Goal: Task Accomplishment & Management: Complete application form

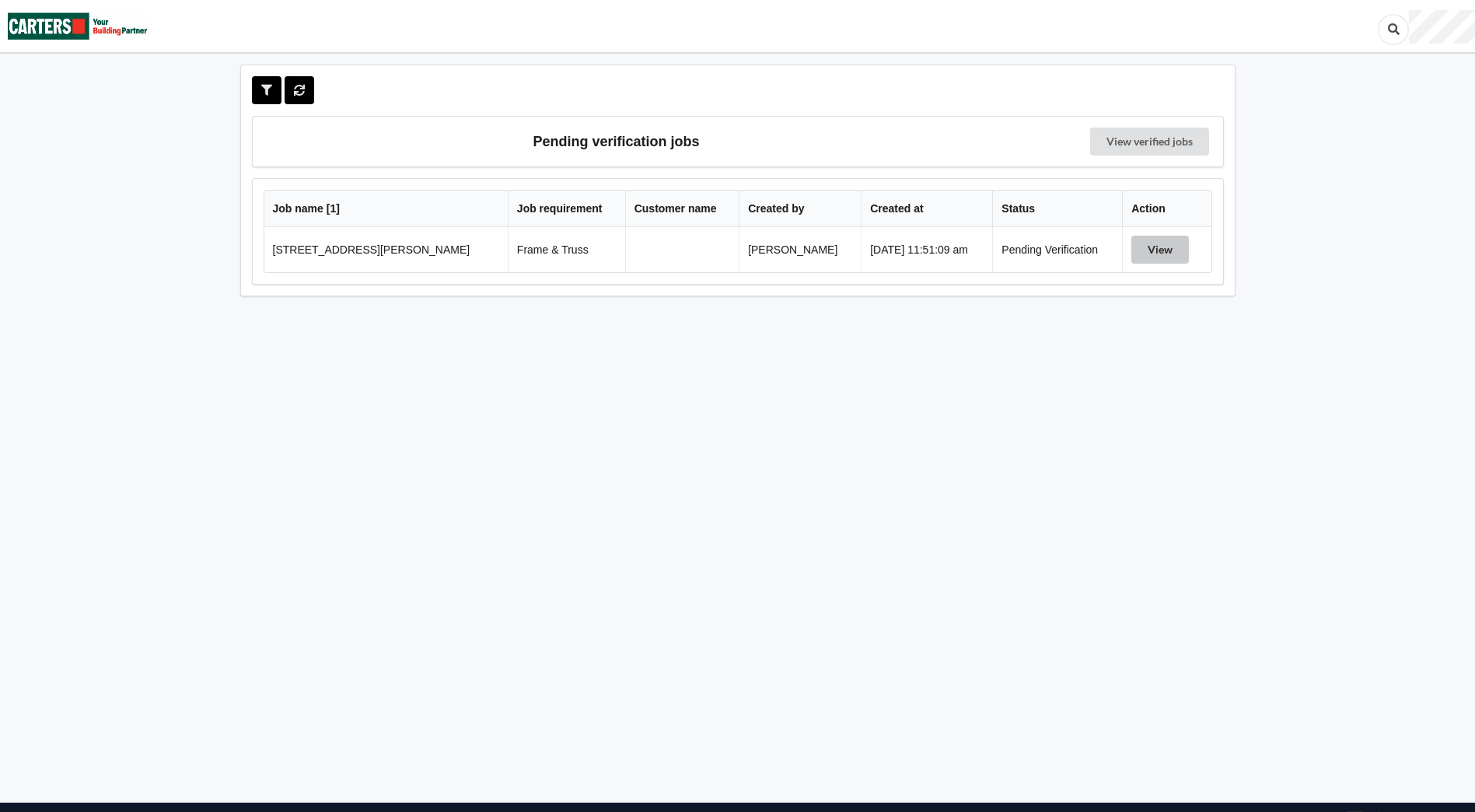
click at [1134, 253] on button "View" at bounding box center [1160, 249] width 58 height 28
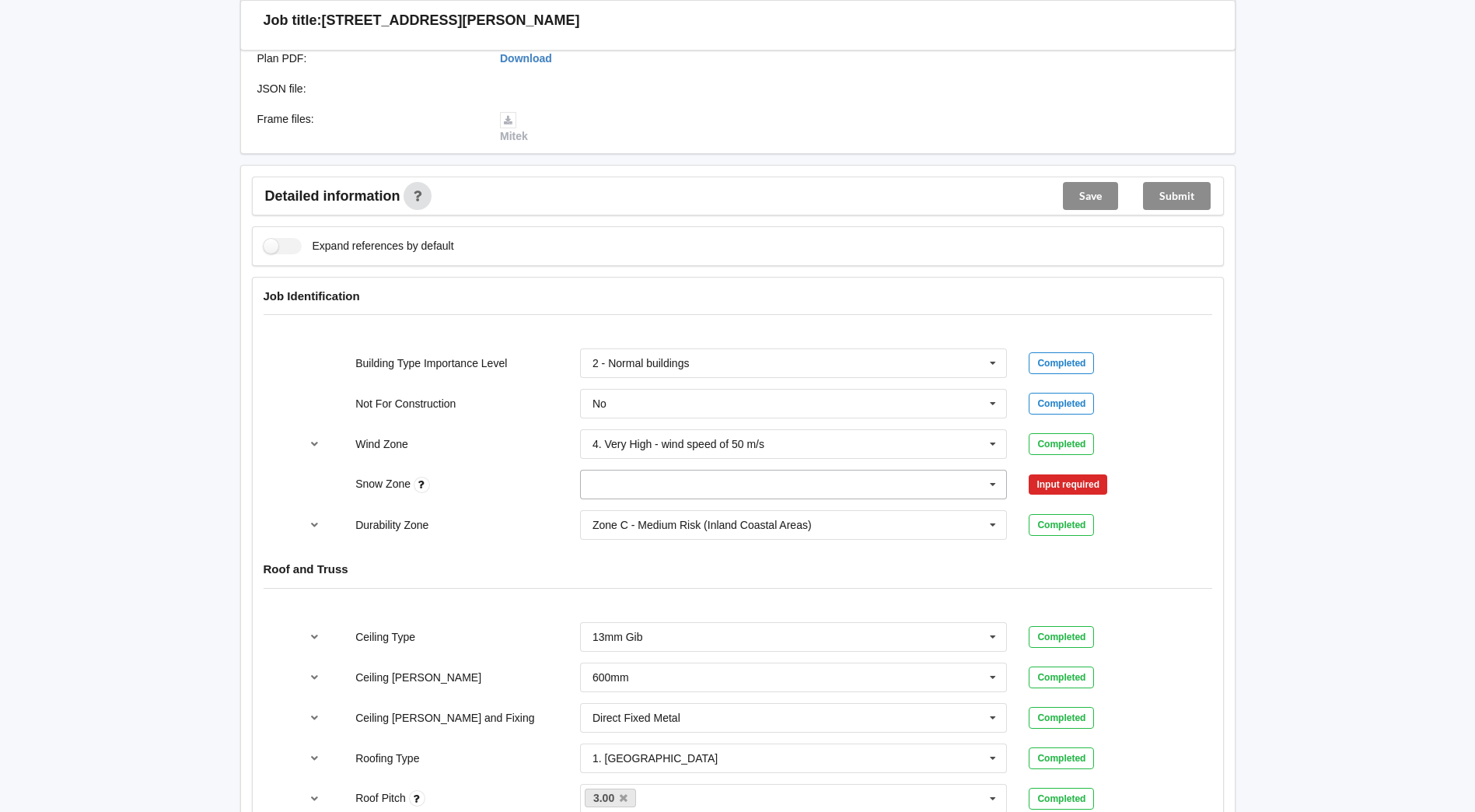
scroll to position [466, 0]
click at [995, 483] on icon at bounding box center [992, 483] width 23 height 29
click at [710, 518] on div "N0" at bounding box center [793, 511] width 426 height 29
click at [1069, 486] on button "Confirm input" at bounding box center [1074, 483] width 92 height 26
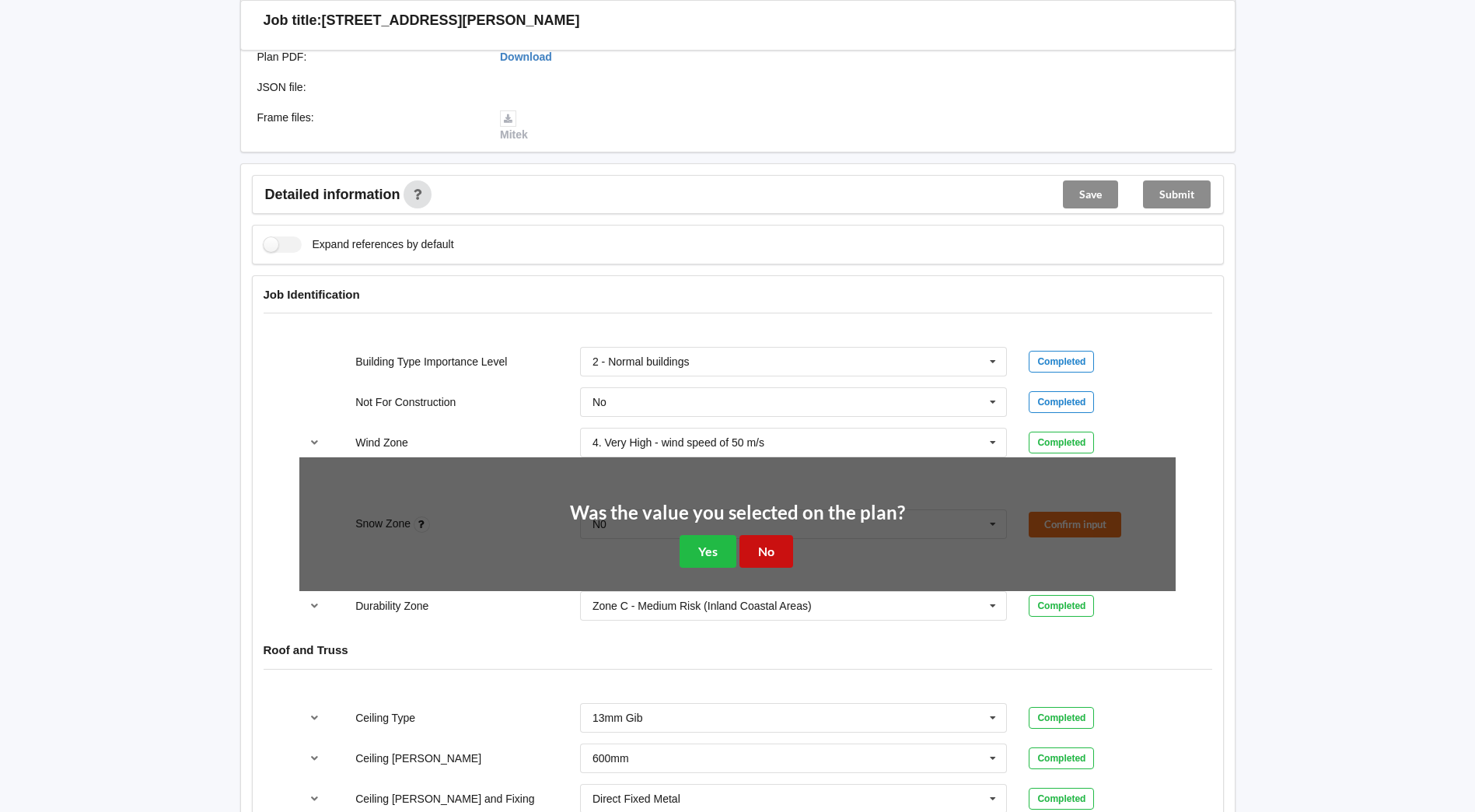
click at [783, 553] on button "No" at bounding box center [766, 551] width 54 height 32
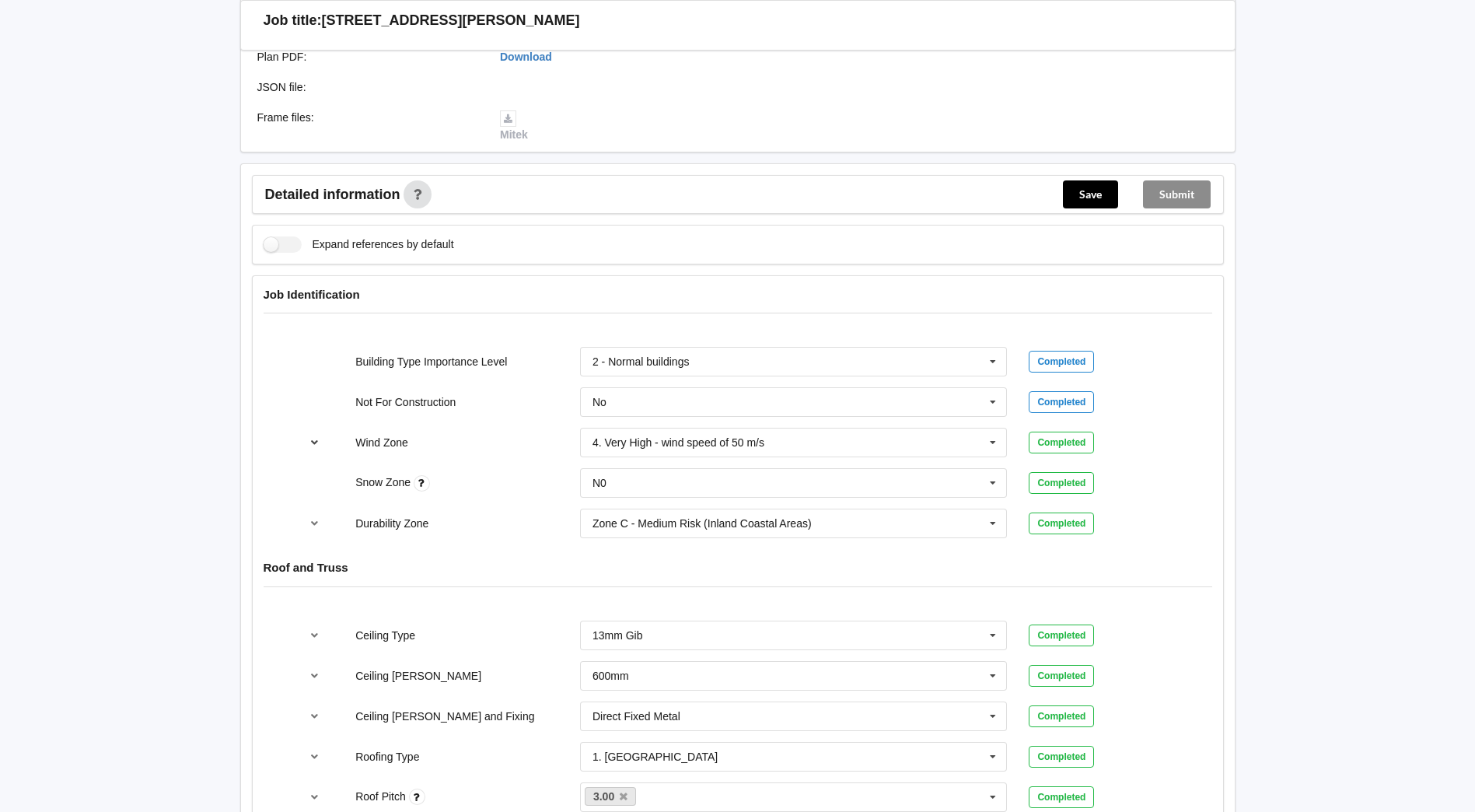
click at [315, 440] on icon "reference-toggle" at bounding box center [314, 441] width 13 height 9
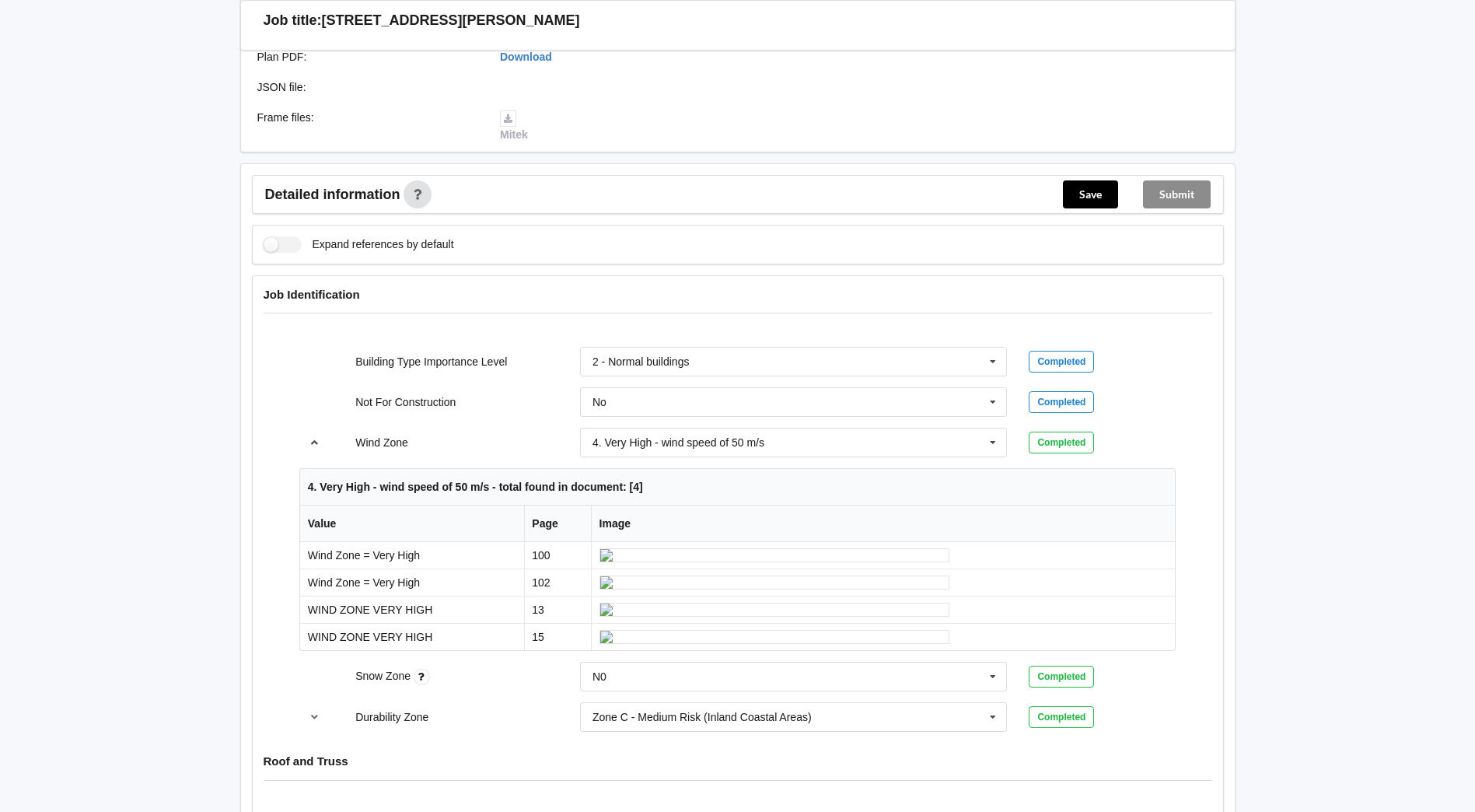
click at [316, 440] on icon "reference-toggle" at bounding box center [314, 441] width 13 height 9
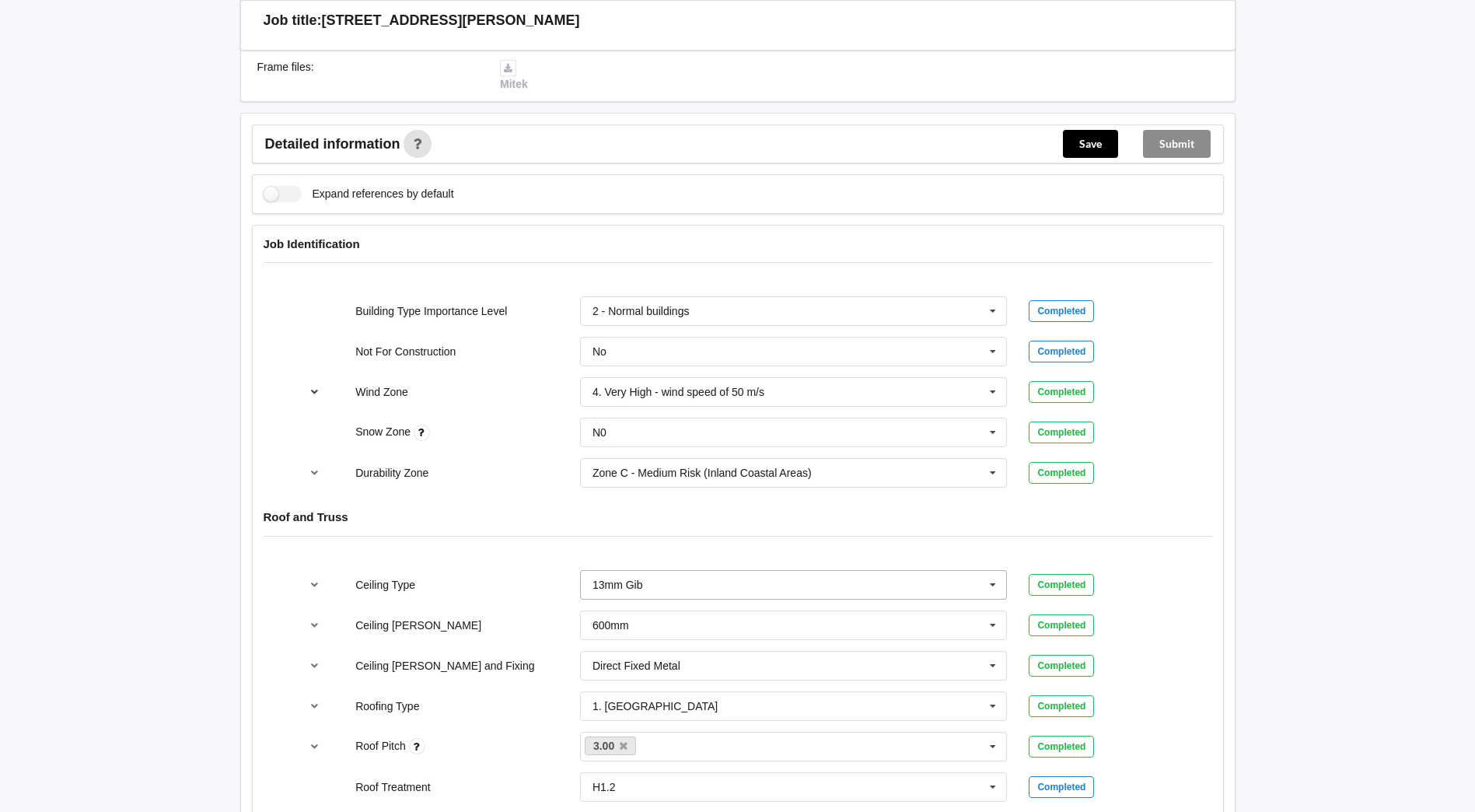
scroll to position [544, 0]
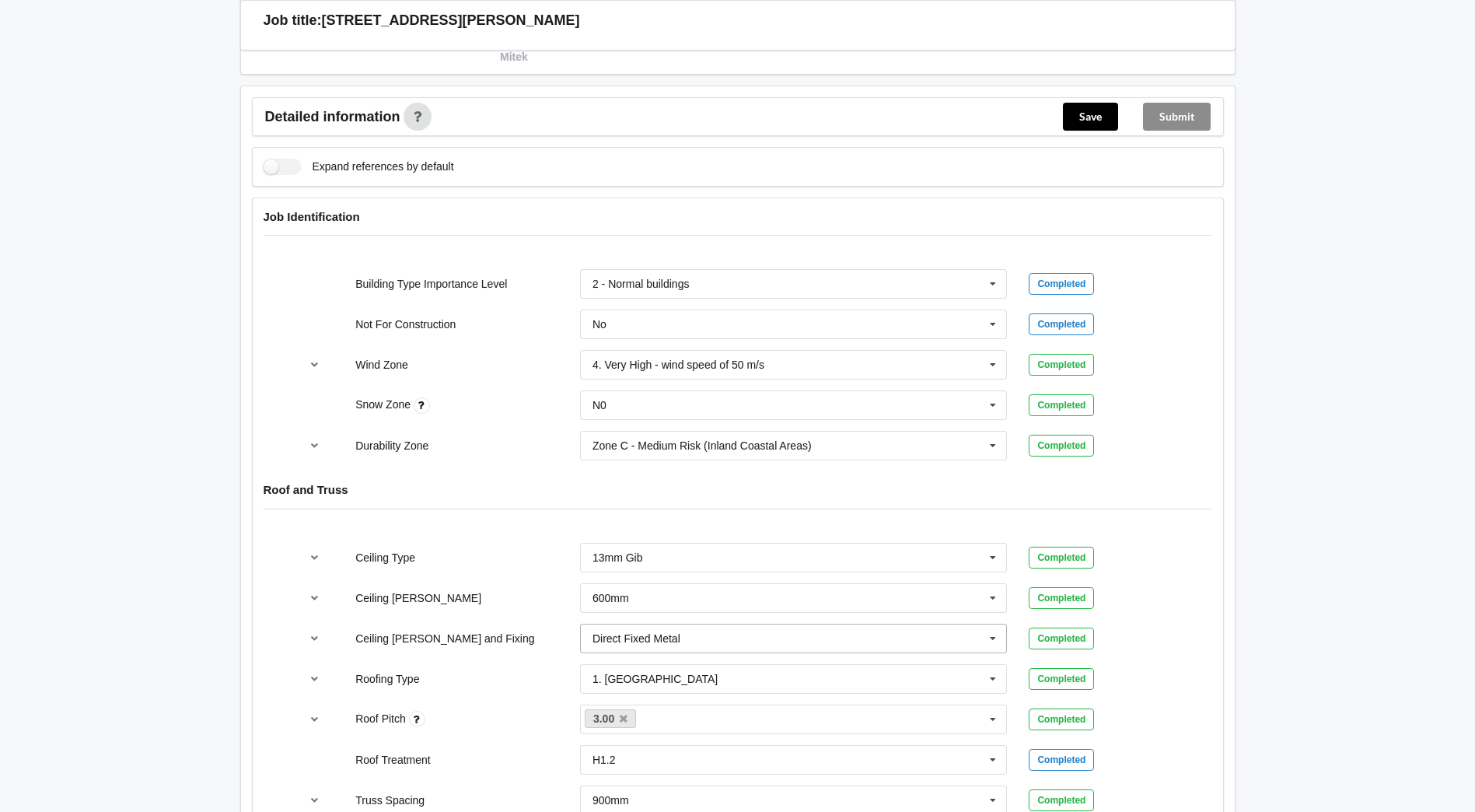
click at [1000, 638] on icon at bounding box center [992, 638] width 23 height 29
click at [818, 785] on div "Suspended - Metal on clips or Grid" at bounding box center [793, 781] width 426 height 29
click at [1047, 639] on button "Confirm input" at bounding box center [1074, 638] width 92 height 26
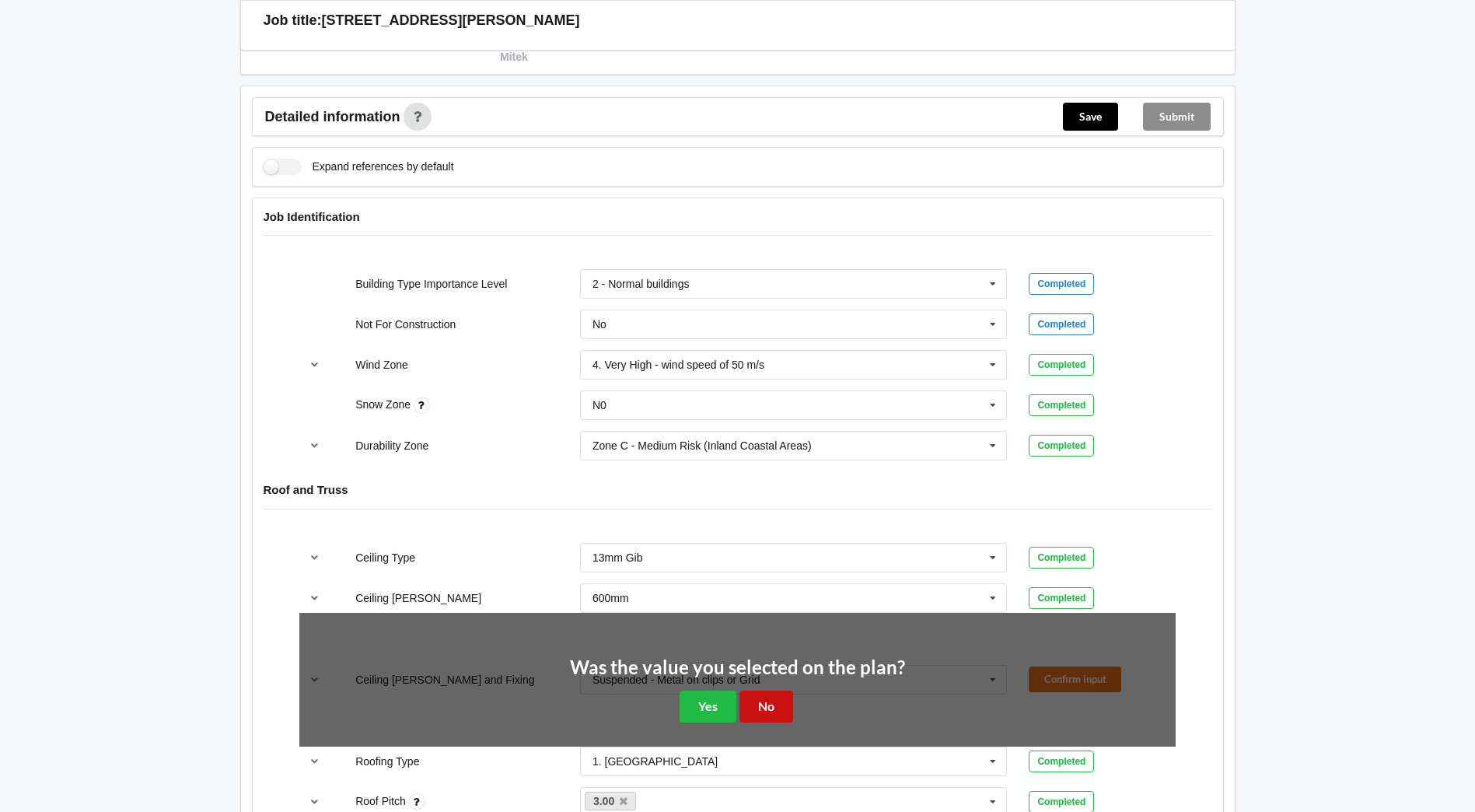
click at [761, 703] on button "No" at bounding box center [766, 707] width 54 height 32
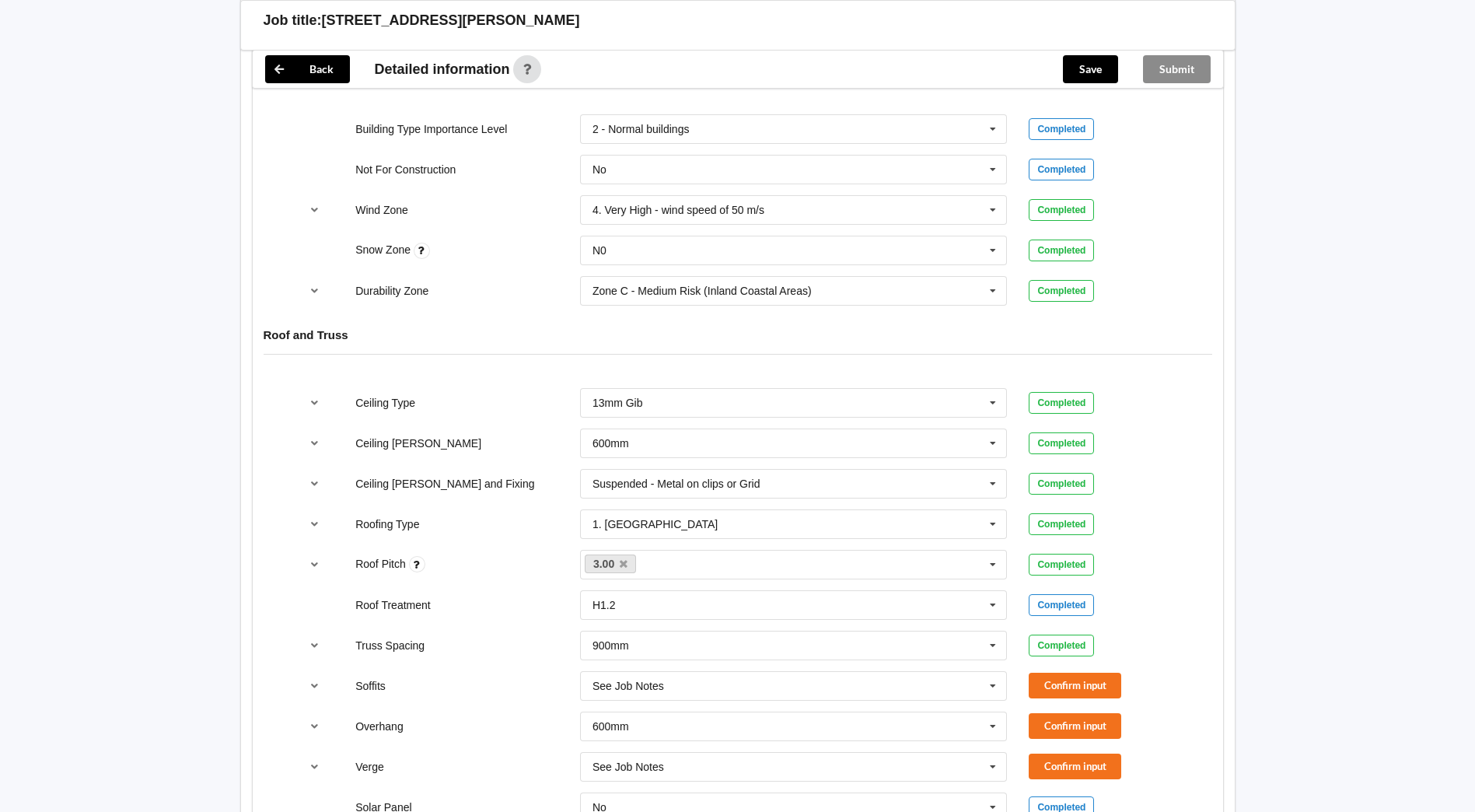
scroll to position [700, 0]
click at [312, 564] on icon "reference-toggle" at bounding box center [314, 563] width 13 height 9
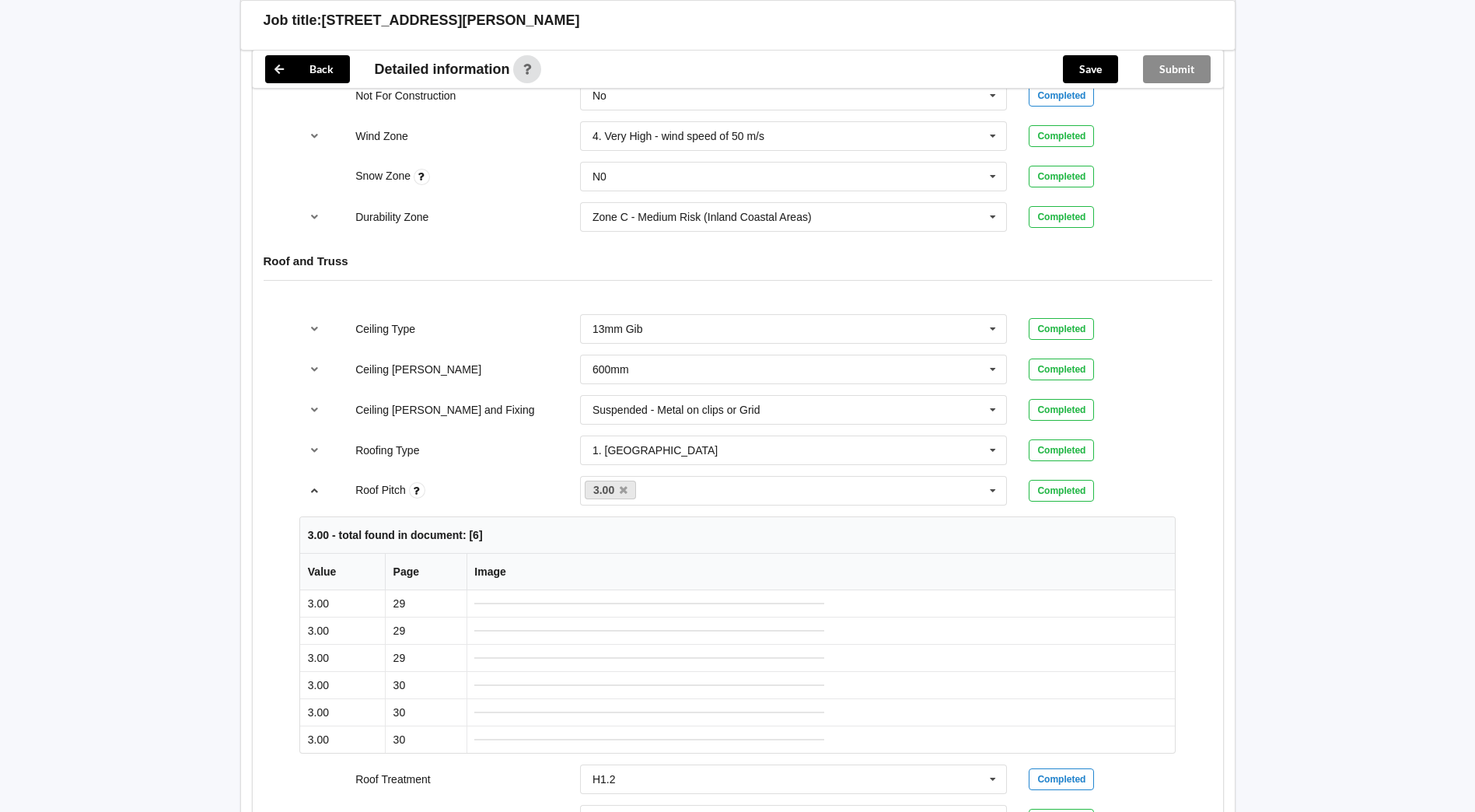
scroll to position [855, 0]
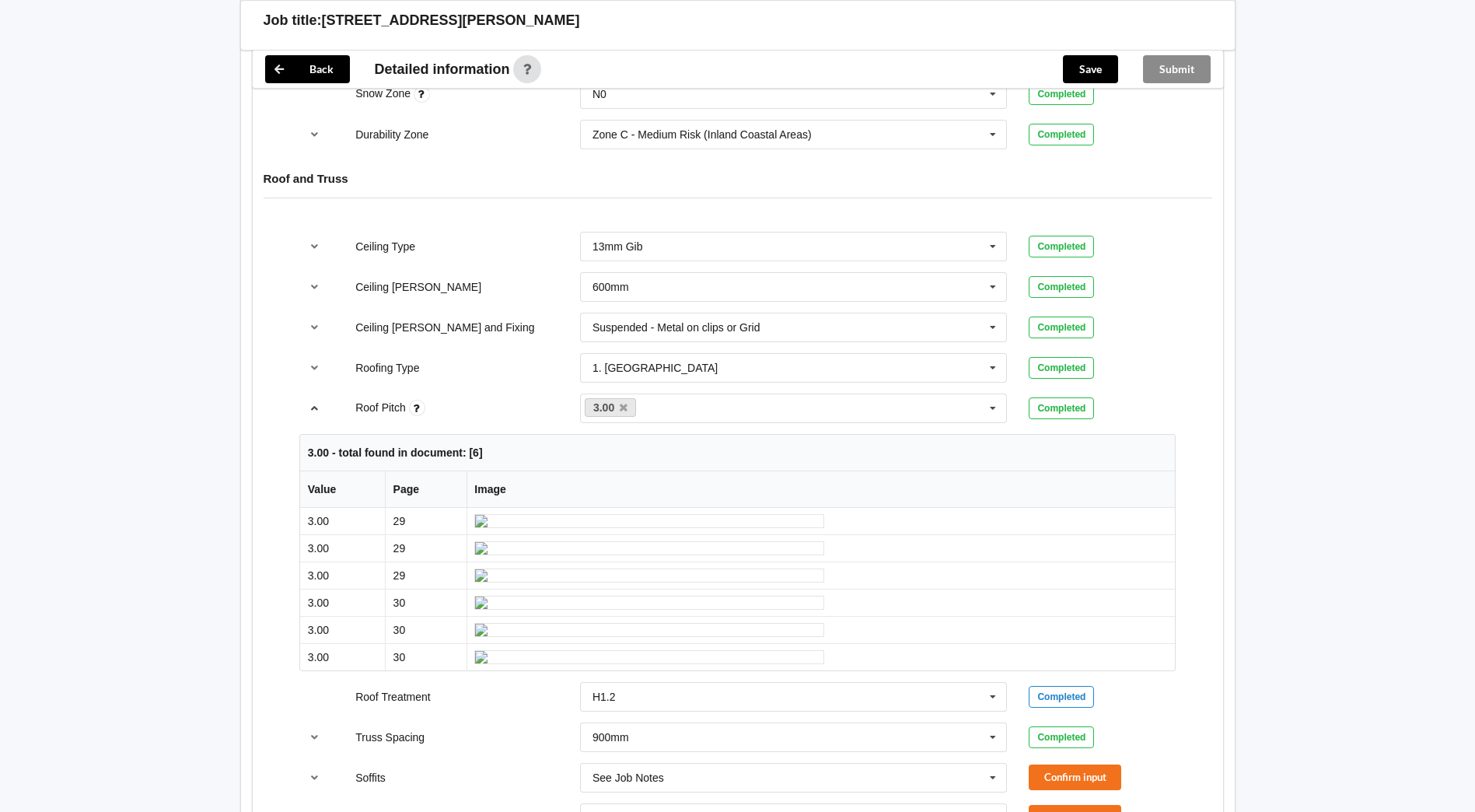
click at [312, 406] on icon "reference-toggle" at bounding box center [314, 406] width 13 height 9
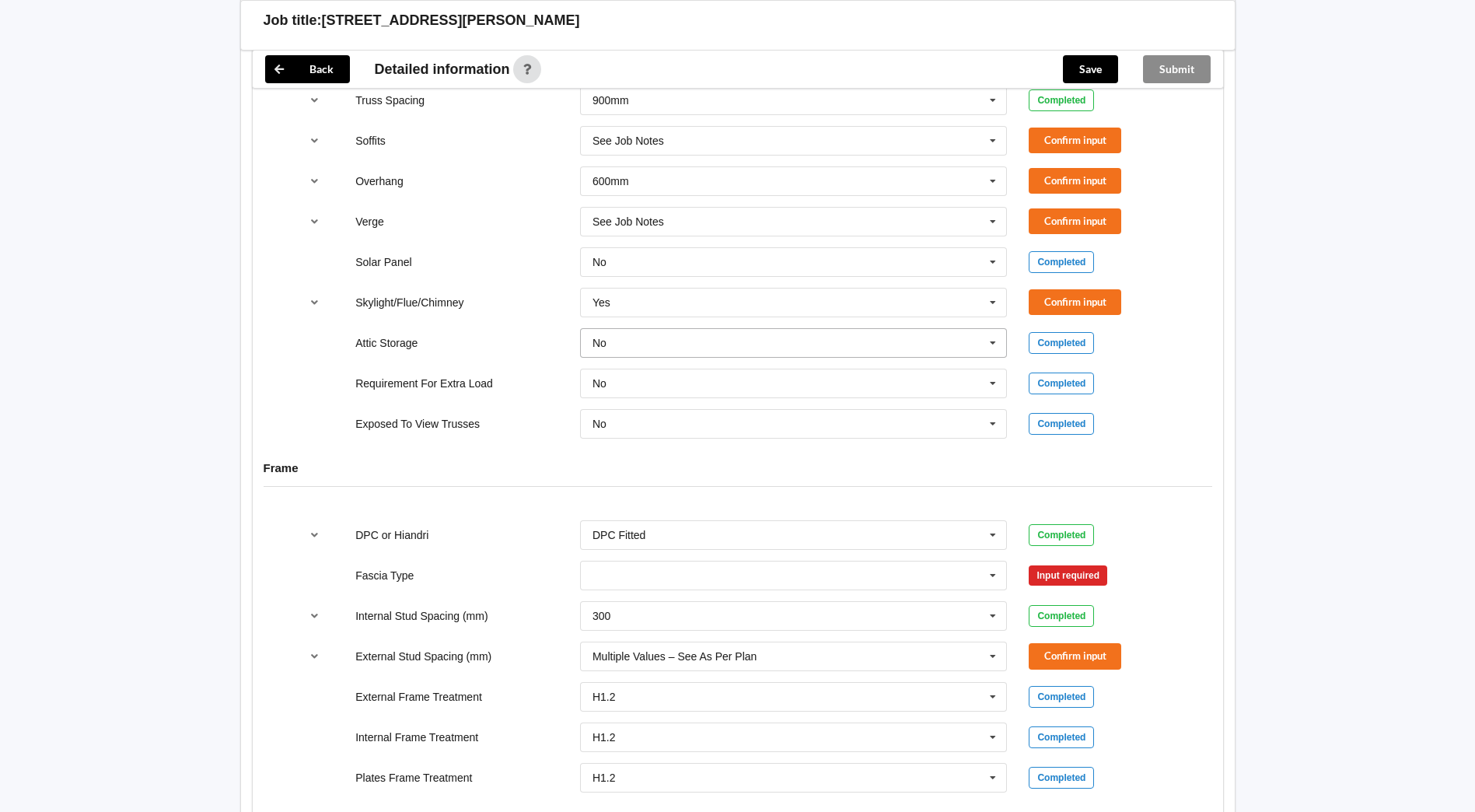
scroll to position [1088, 0]
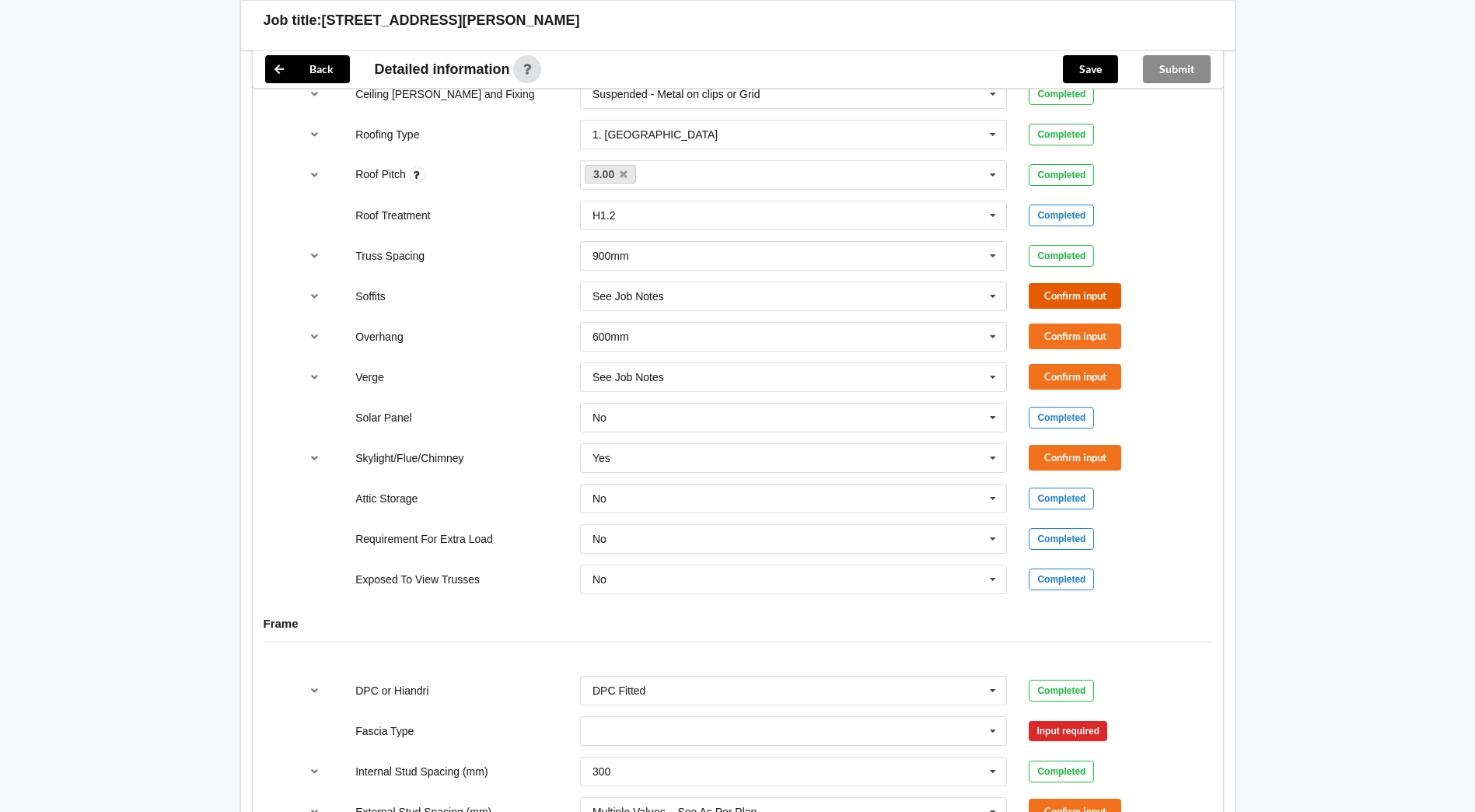
click at [1050, 296] on button "Confirm input" at bounding box center [1074, 296] width 92 height 26
click at [312, 332] on icon "reference-toggle" at bounding box center [314, 335] width 13 height 9
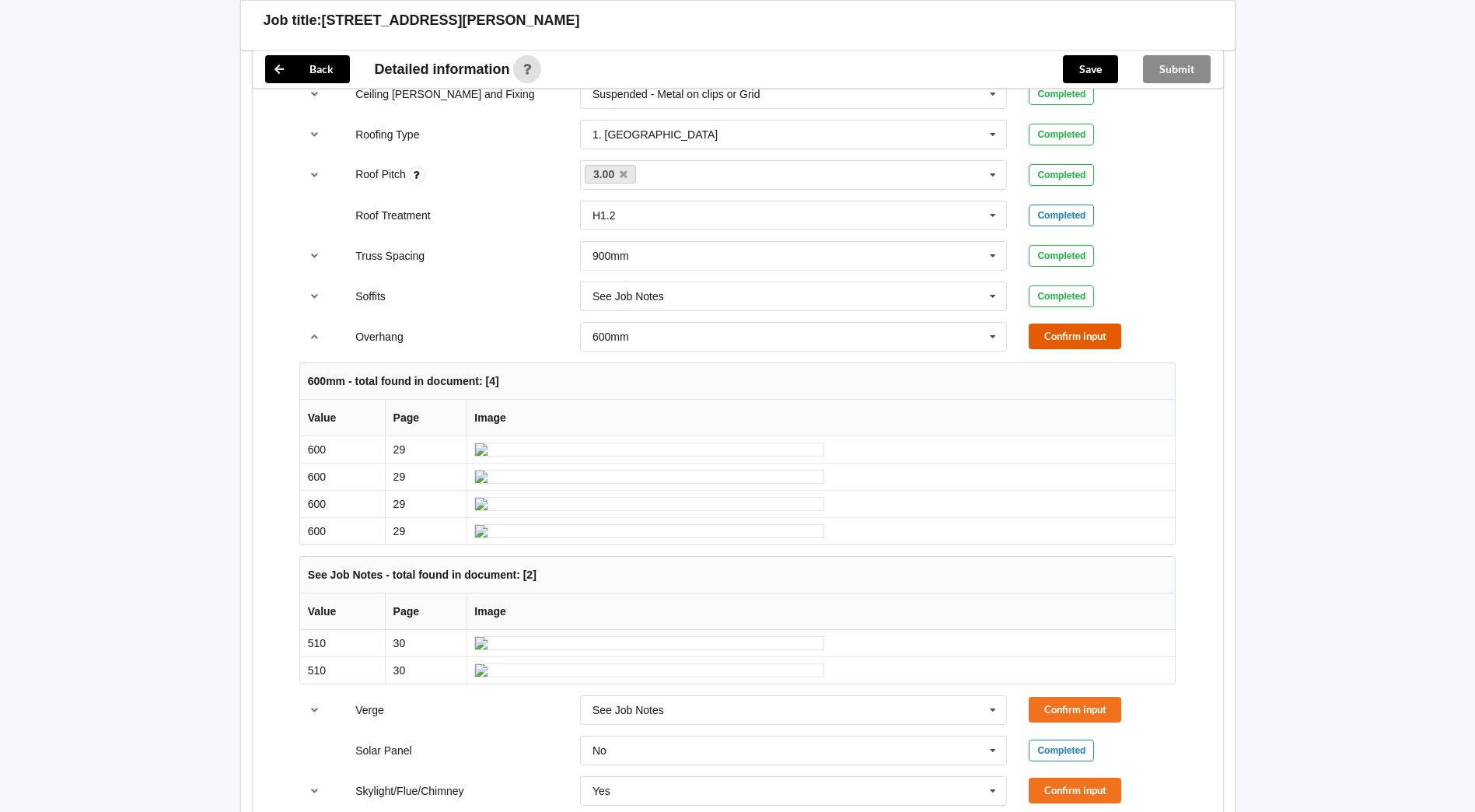
click at [1082, 331] on button "Confirm input" at bounding box center [1074, 336] width 92 height 26
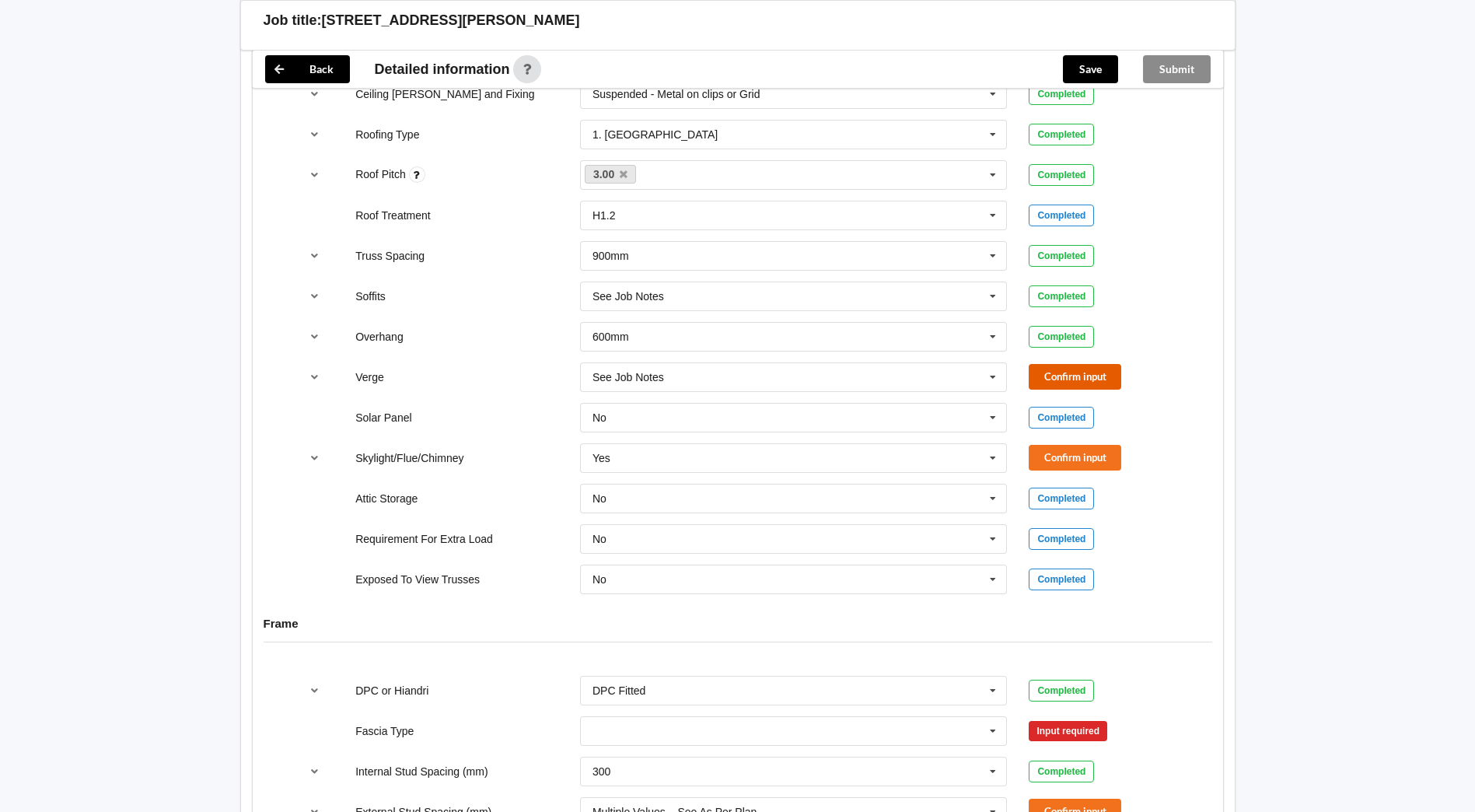
click at [1059, 369] on button "Confirm input" at bounding box center [1074, 377] width 92 height 26
click at [320, 457] on icon "reference-toggle" at bounding box center [314, 456] width 13 height 9
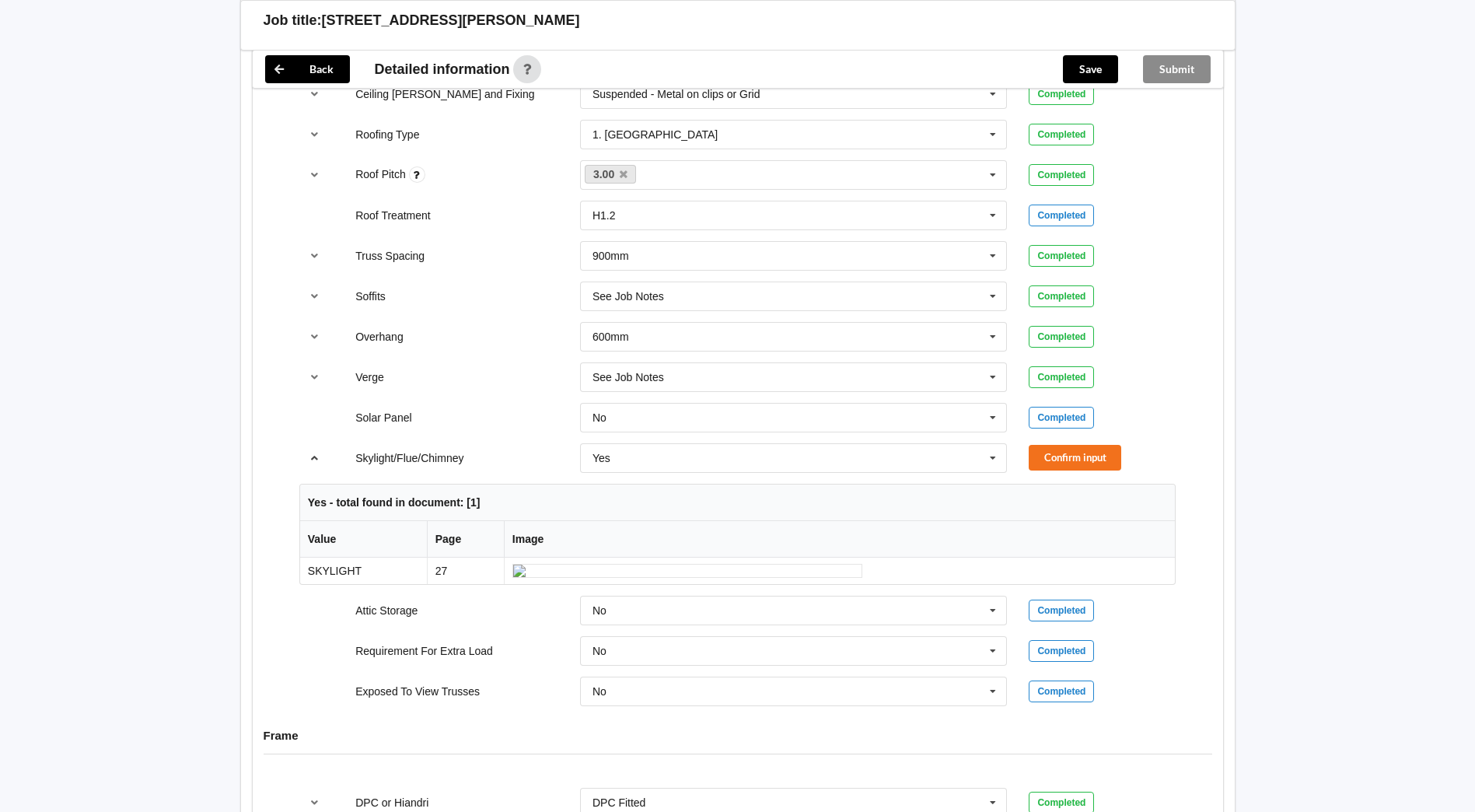
click at [320, 457] on icon "reference-toggle" at bounding box center [314, 456] width 13 height 9
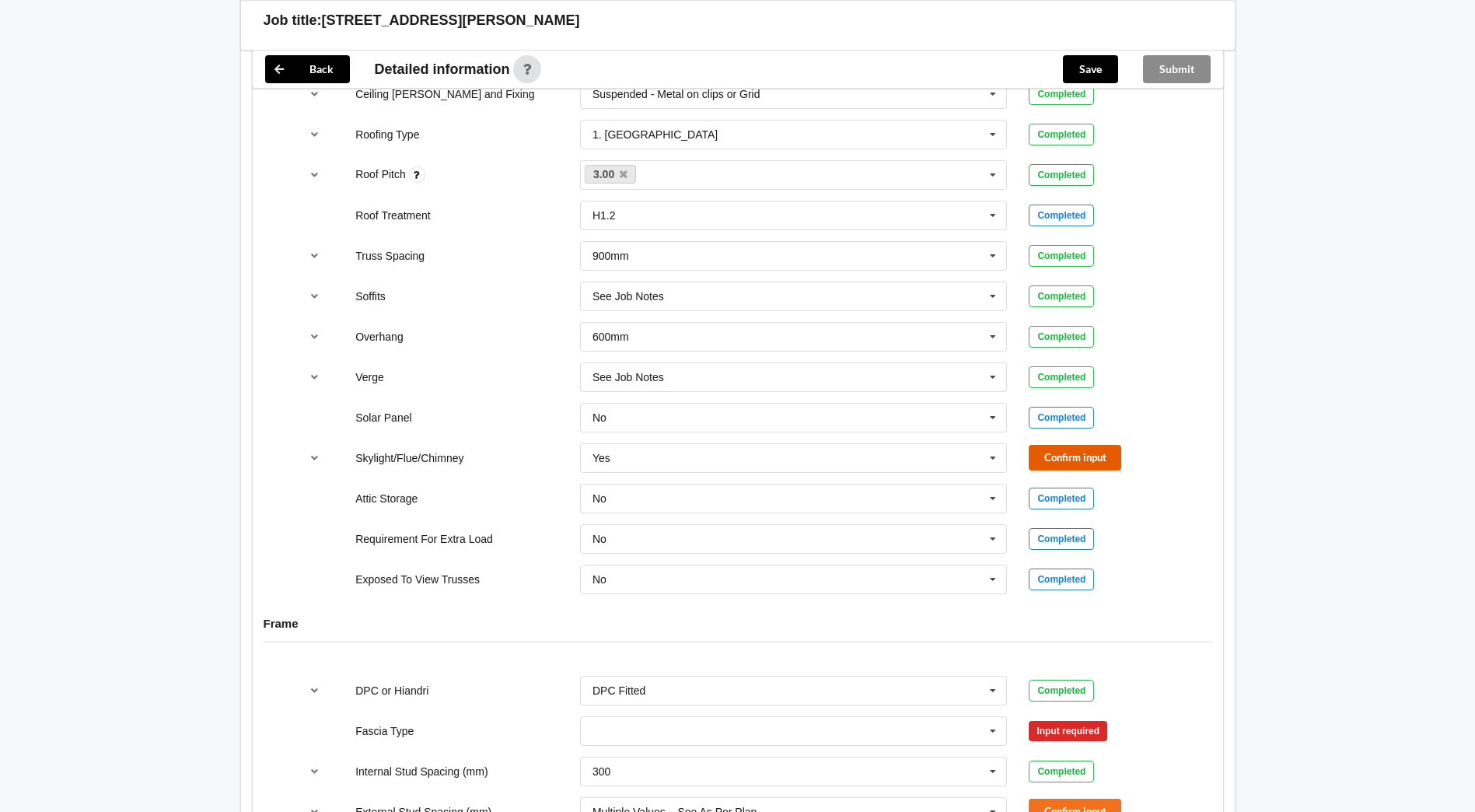
click at [1079, 451] on button "Confirm input" at bounding box center [1074, 457] width 92 height 26
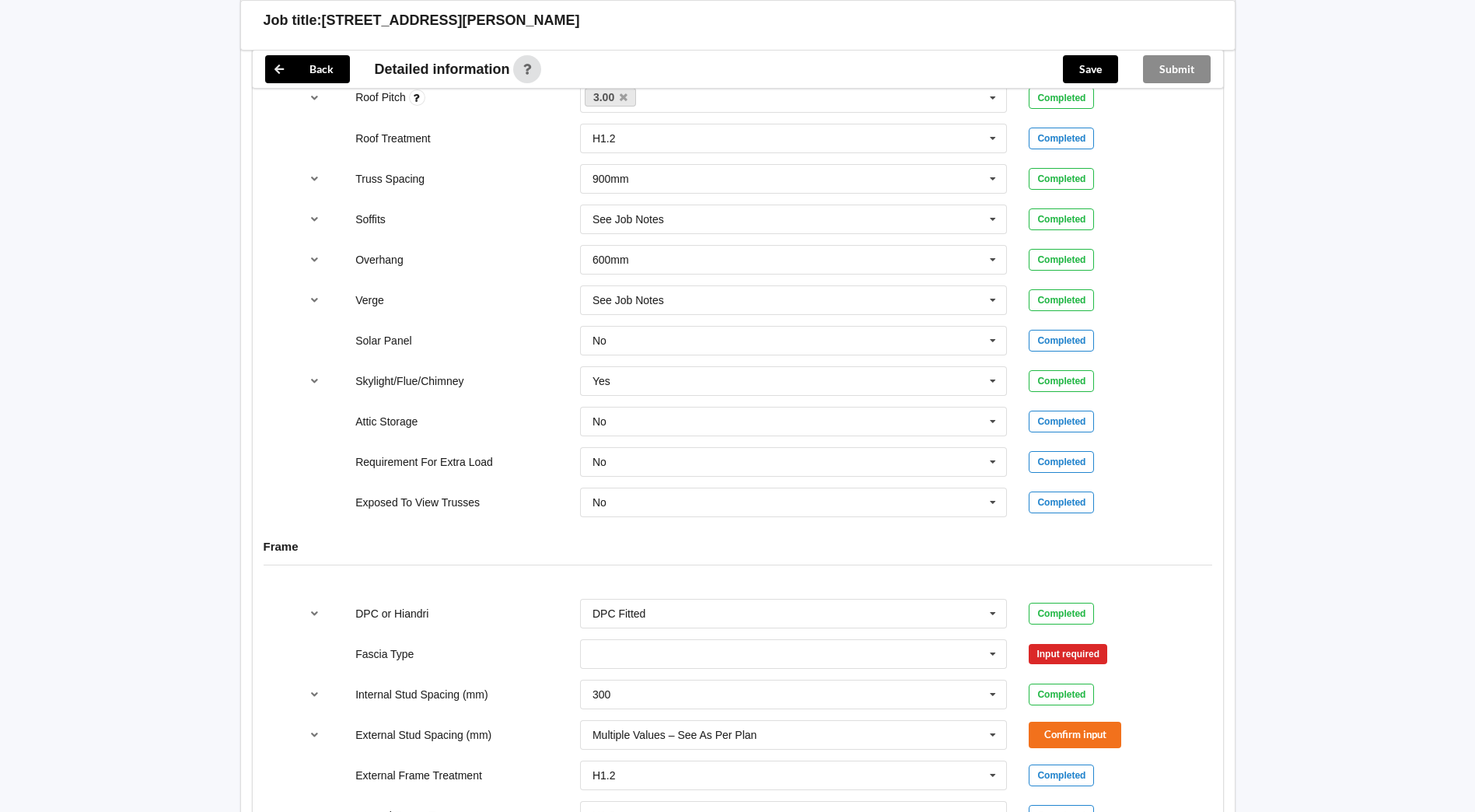
scroll to position [1166, 0]
click at [992, 613] on icon at bounding box center [992, 612] width 23 height 29
click at [688, 665] on div "HIANDRI Fitted" at bounding box center [793, 669] width 426 height 29
click at [1062, 613] on button "Confirm input" at bounding box center [1074, 612] width 92 height 26
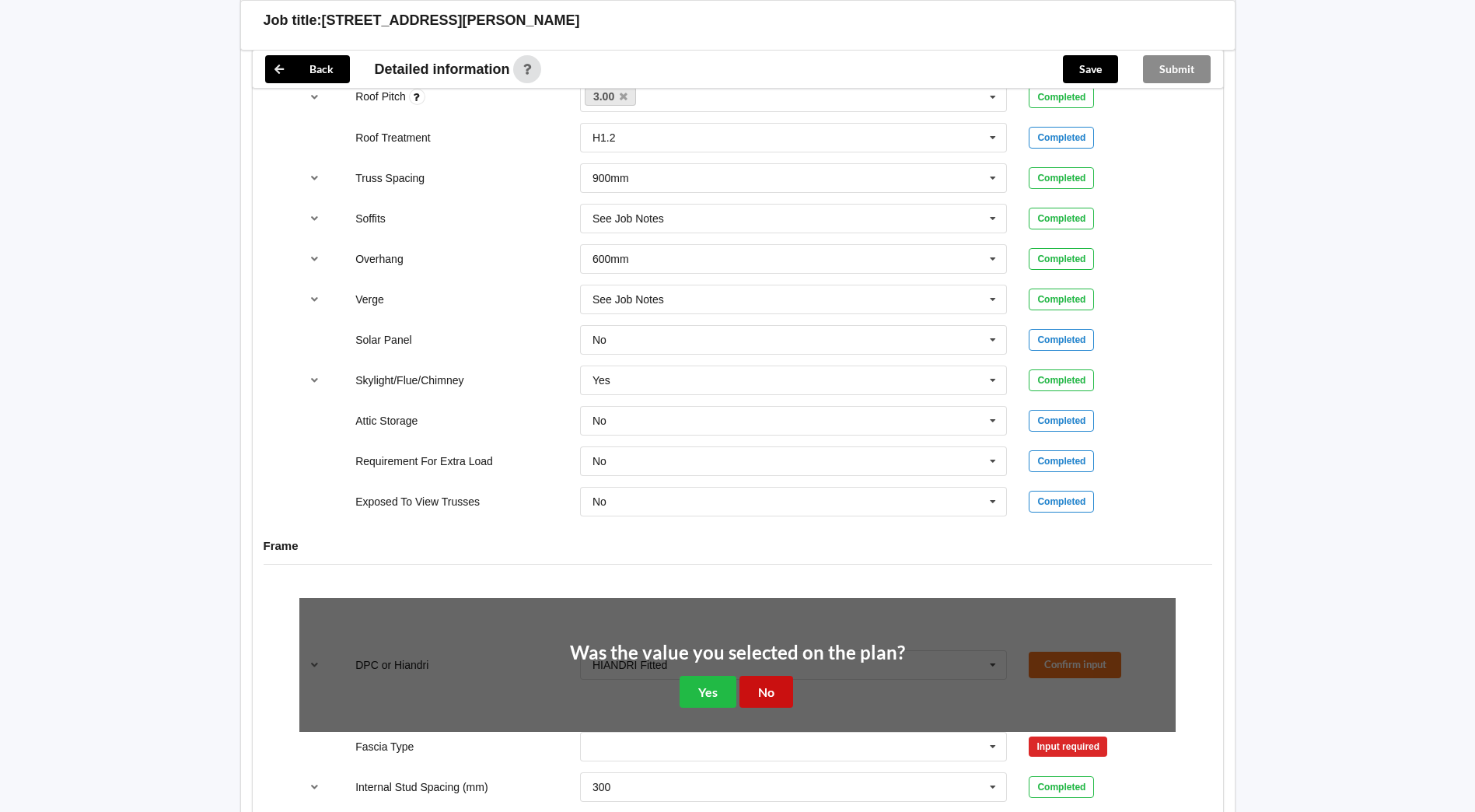
click at [769, 694] on button "No" at bounding box center [766, 692] width 54 height 32
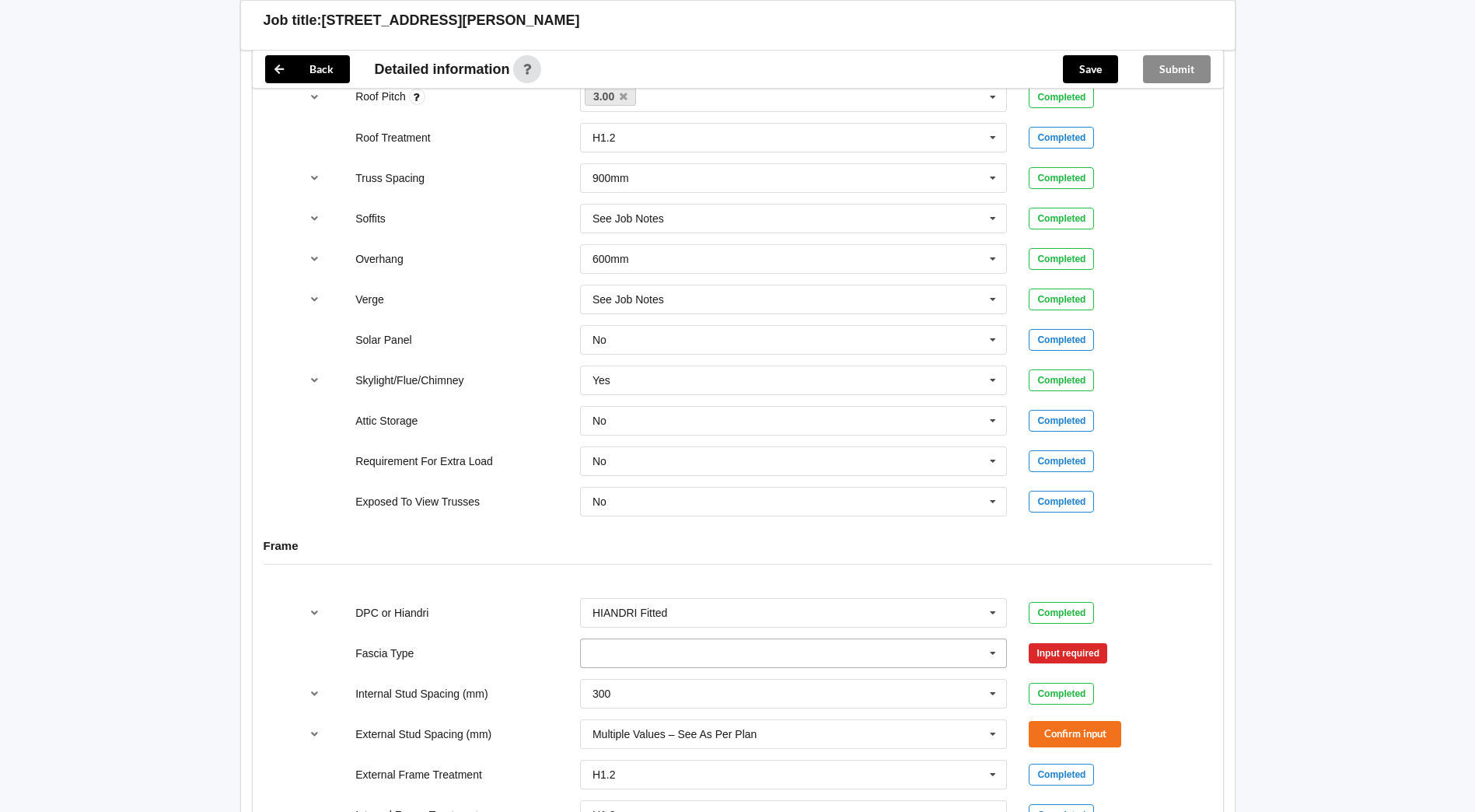
drag, startPoint x: 997, startPoint y: 655, endPoint x: 976, endPoint y: 640, distance: 25.8
click at [994, 652] on icon at bounding box center [992, 653] width 23 height 29
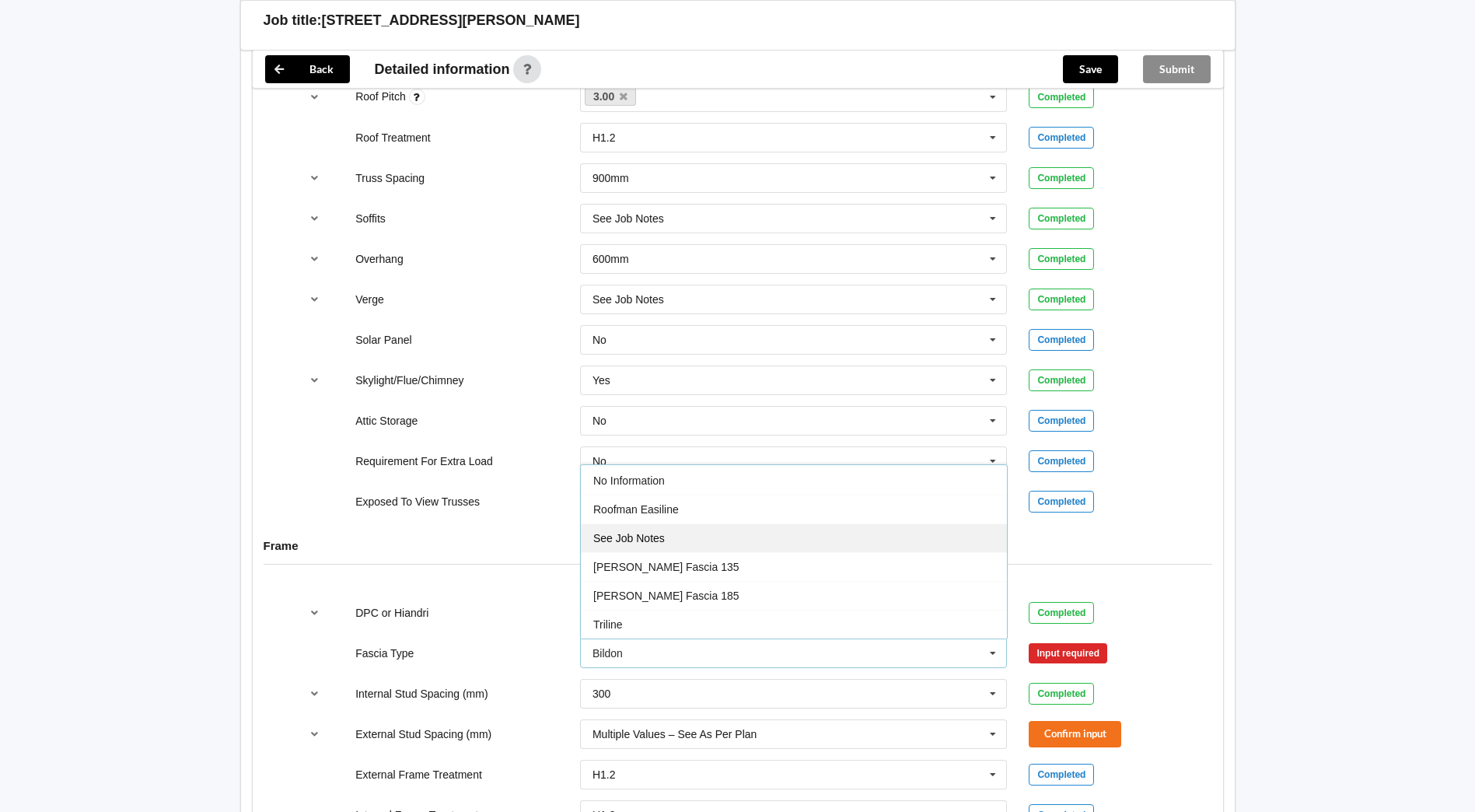
click at [724, 545] on div "See Job Notes" at bounding box center [793, 537] width 426 height 29
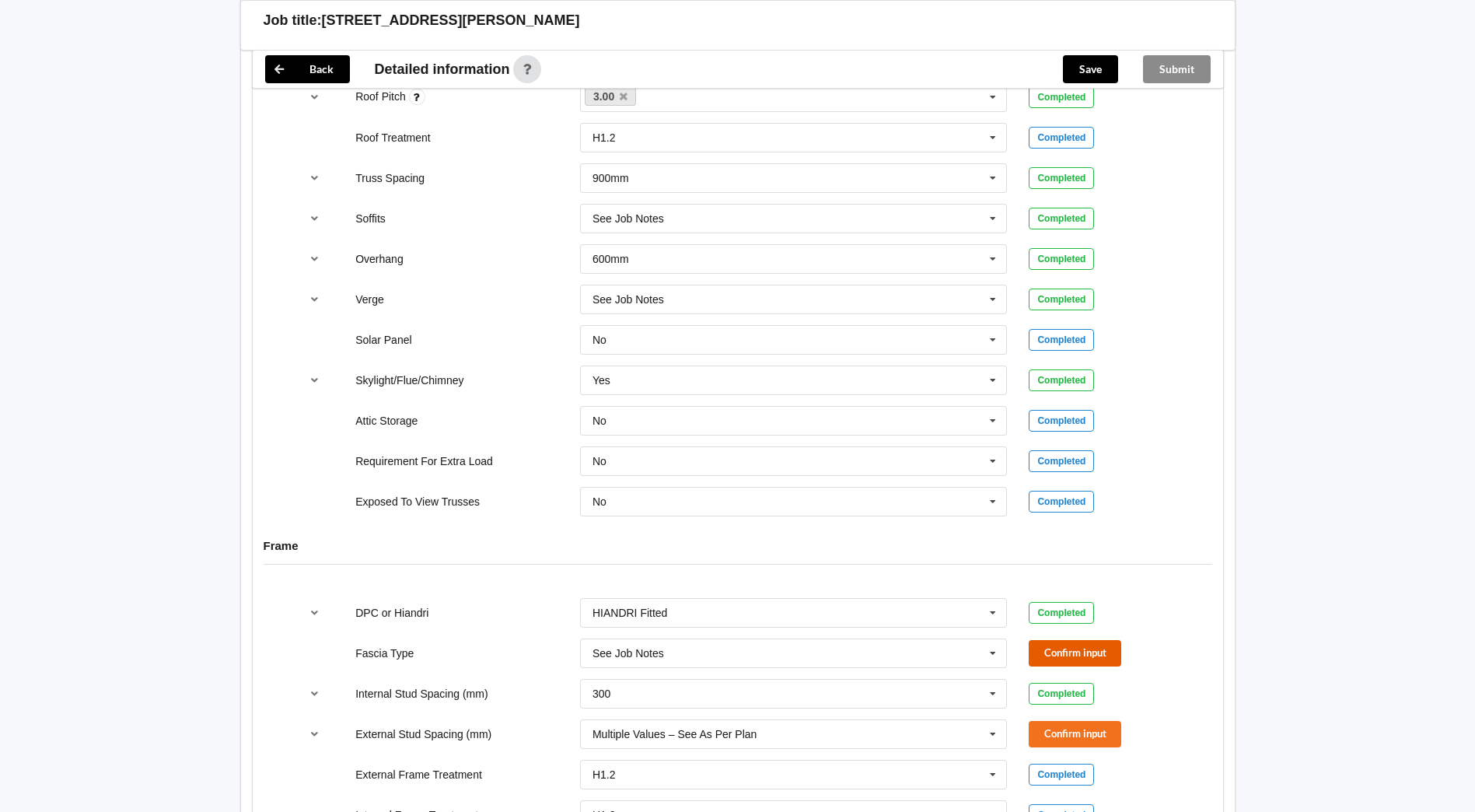
click at [1077, 656] on button "Confirm input" at bounding box center [1074, 653] width 92 height 26
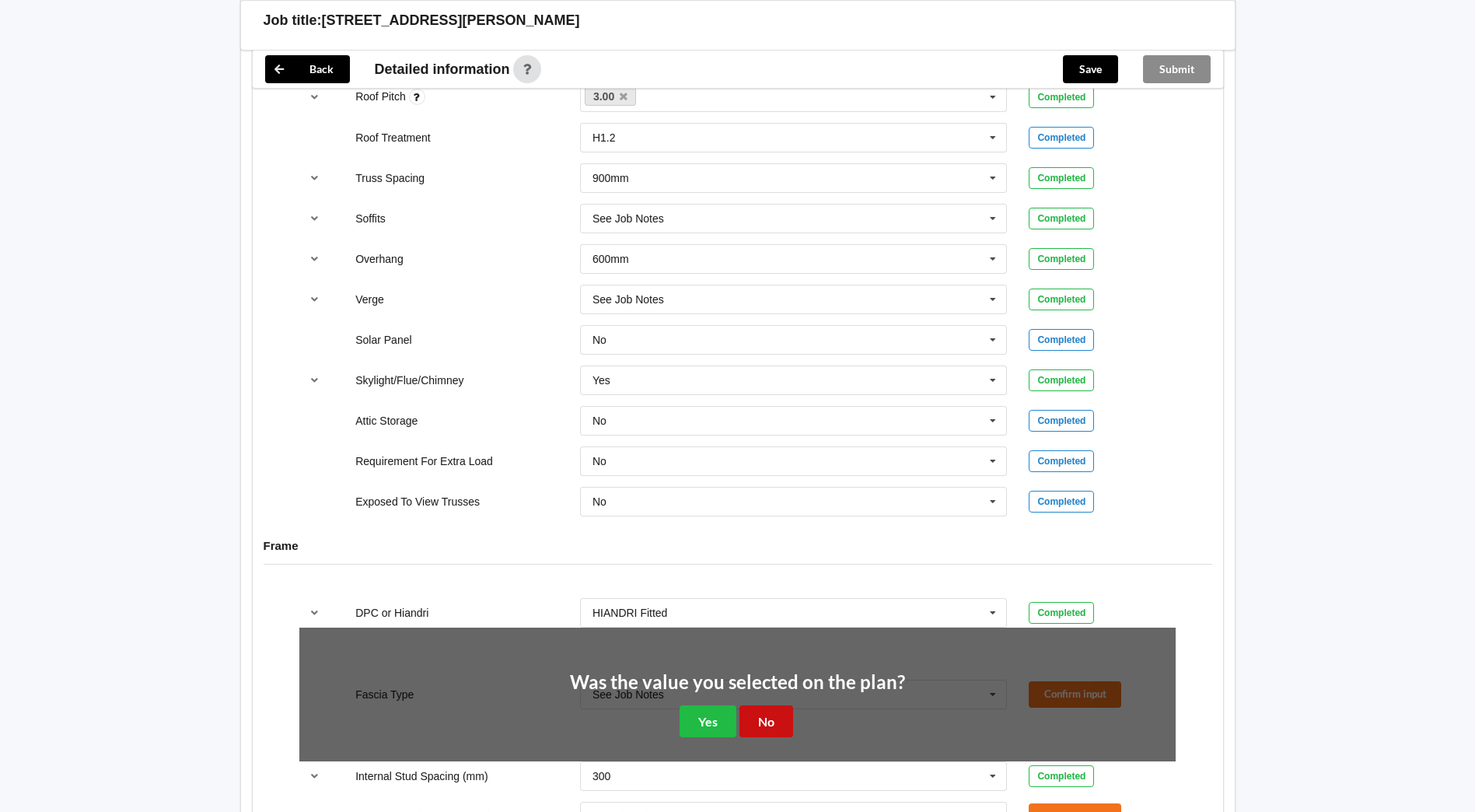
click at [780, 714] on button "No" at bounding box center [766, 721] width 54 height 32
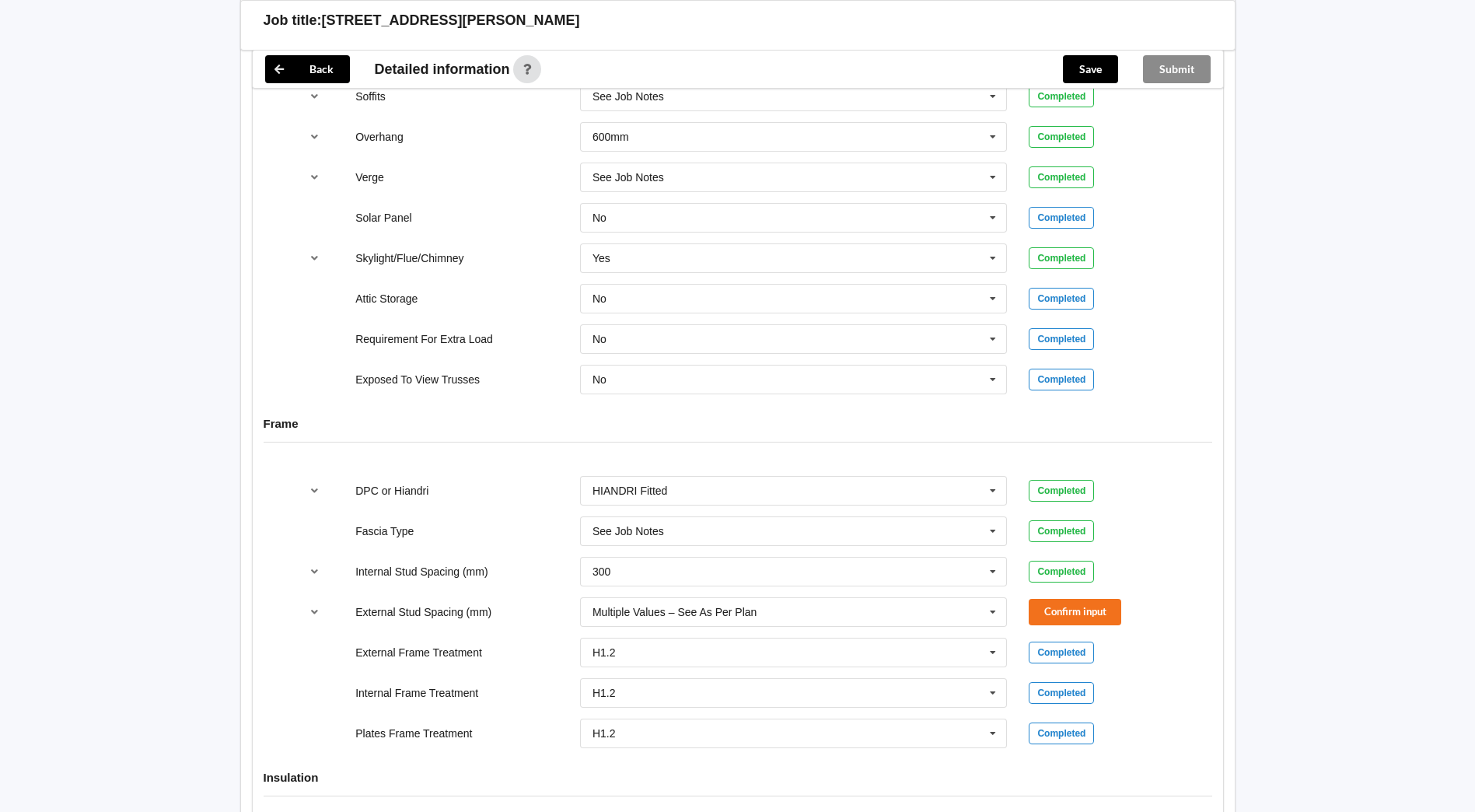
scroll to position [1322, 0]
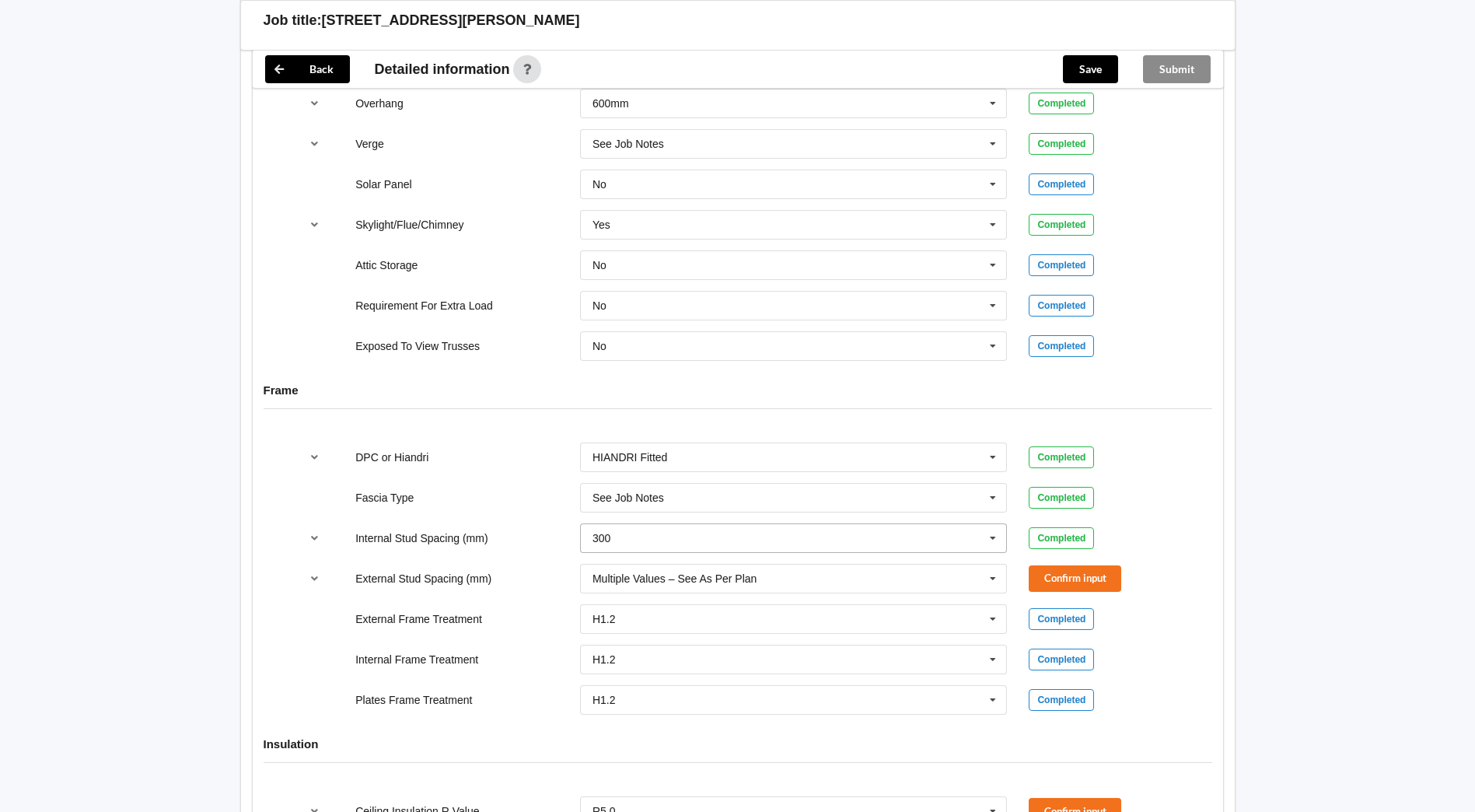
click at [993, 537] on icon at bounding box center [992, 538] width 23 height 29
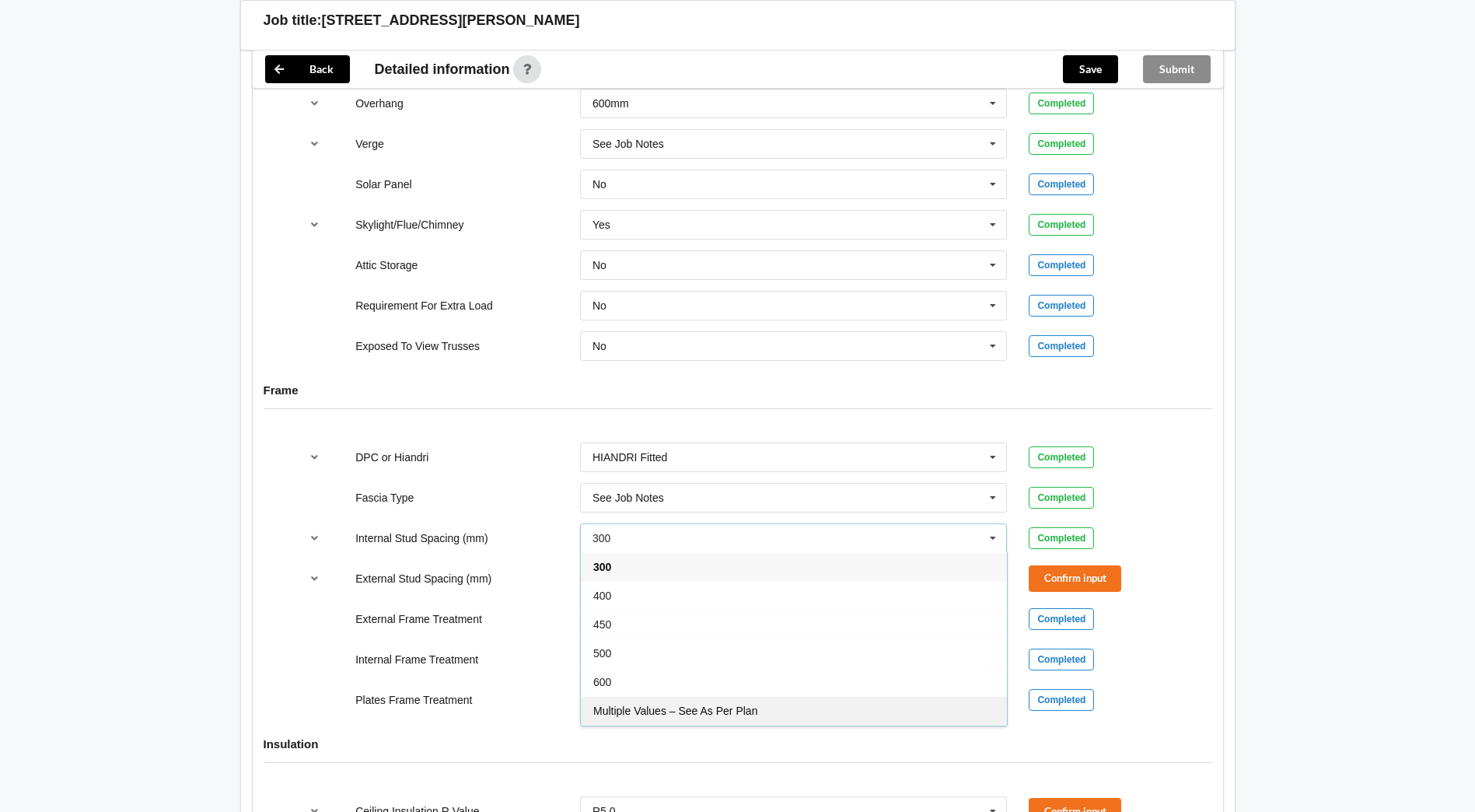
click at [782, 705] on div "Multiple Values – See As Per Plan" at bounding box center [793, 710] width 426 height 29
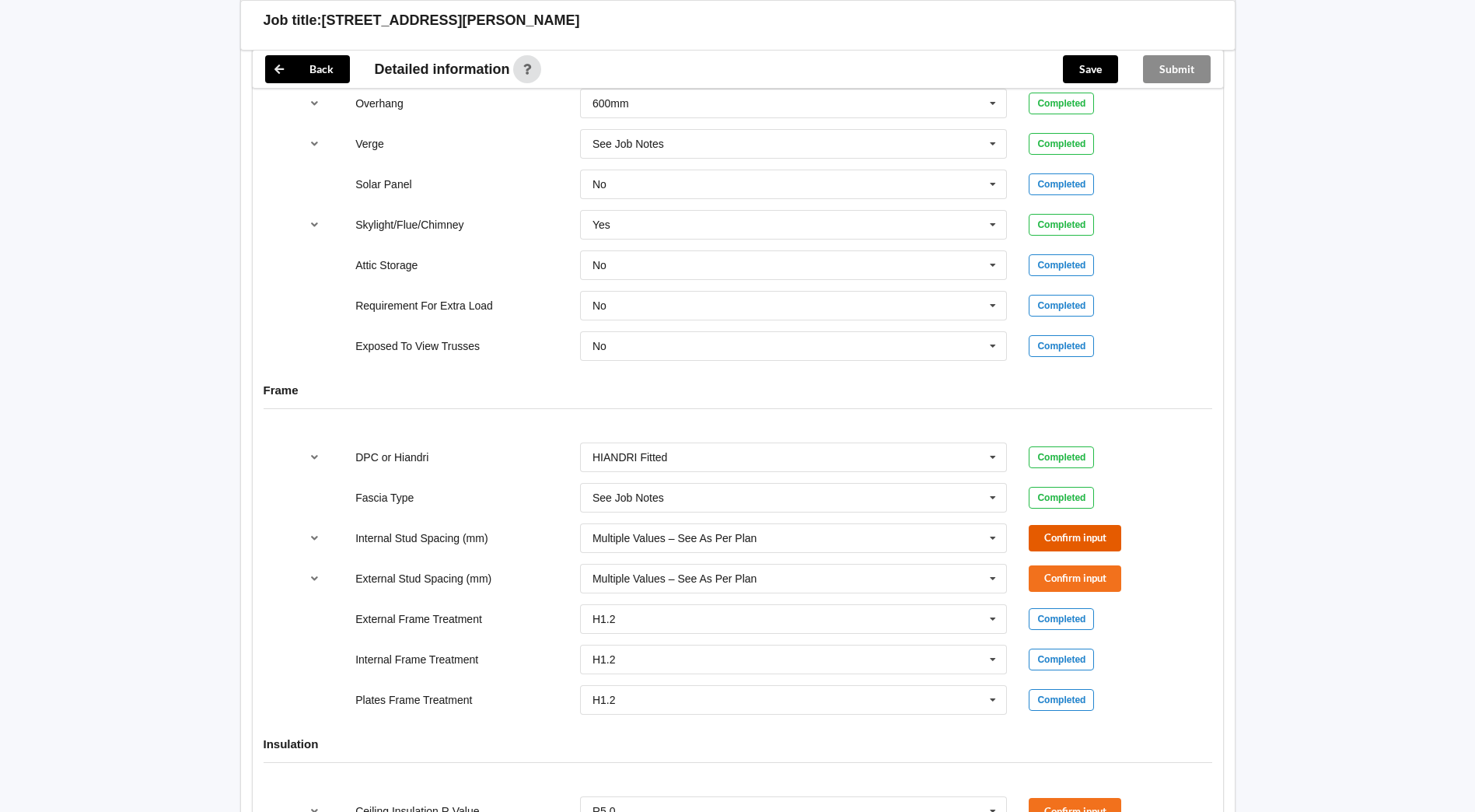
click at [1104, 530] on button "Confirm input" at bounding box center [1074, 538] width 92 height 26
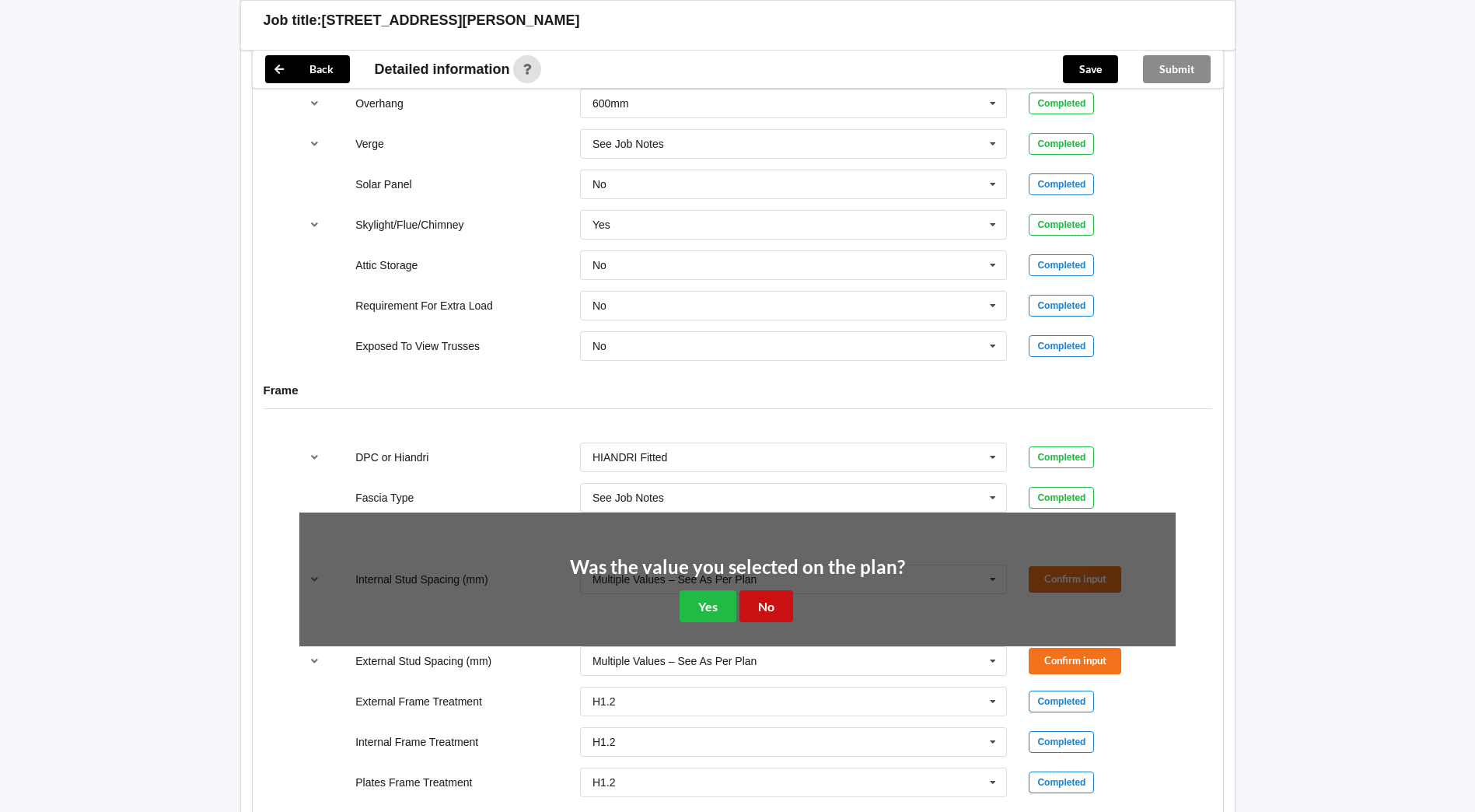
click at [765, 603] on button "No" at bounding box center [766, 606] width 54 height 32
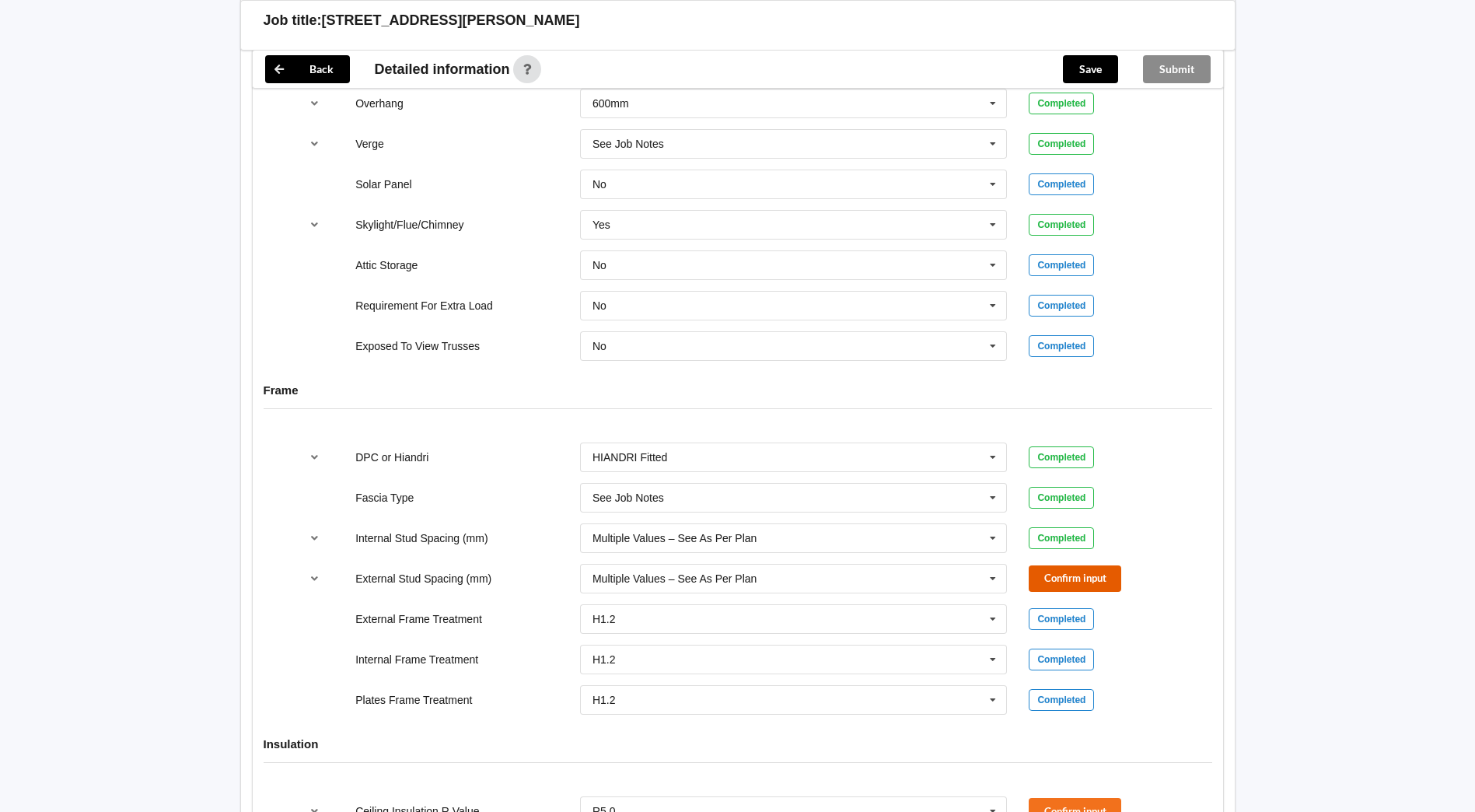
click at [1061, 577] on button "Confirm input" at bounding box center [1074, 578] width 92 height 26
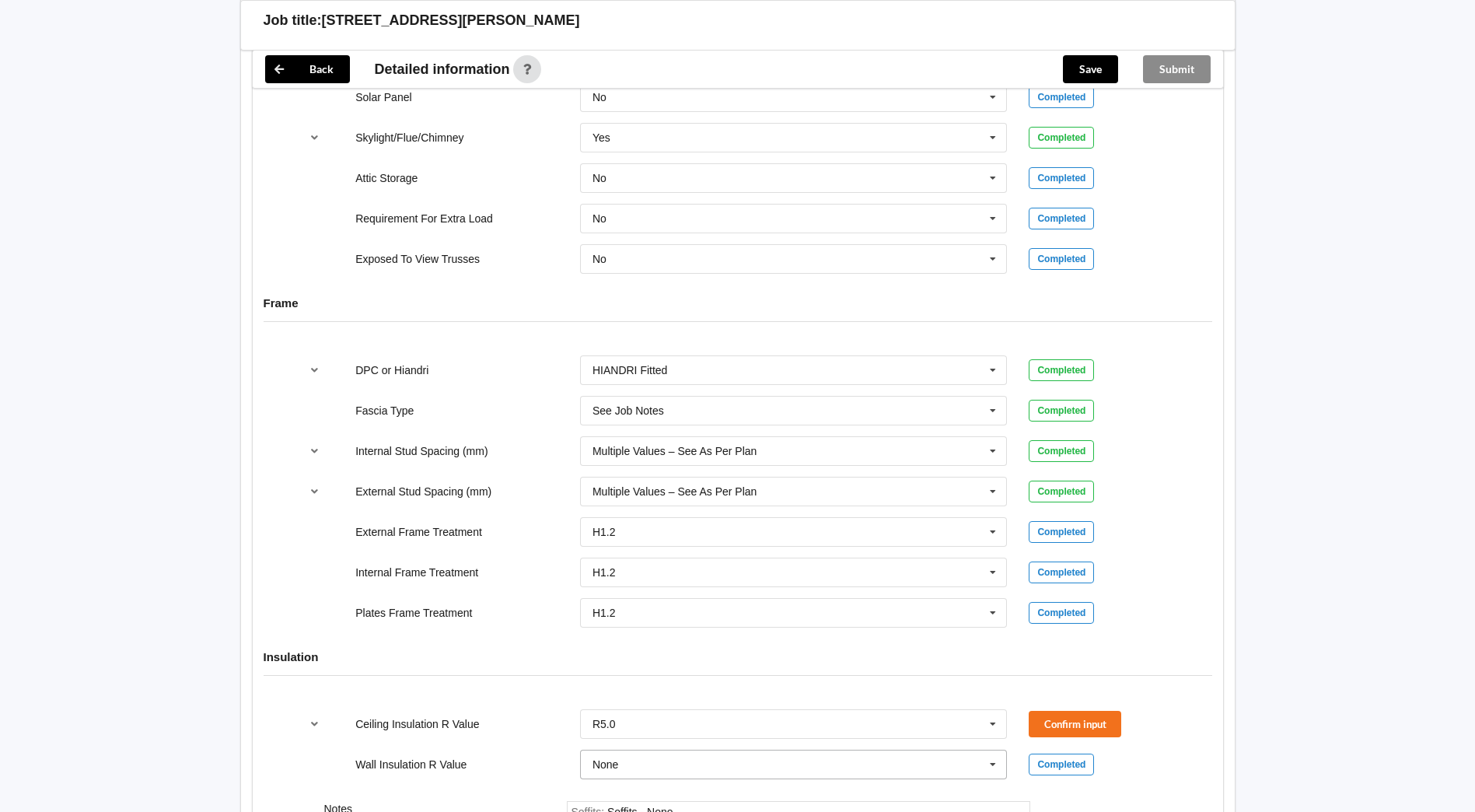
scroll to position [1554, 0]
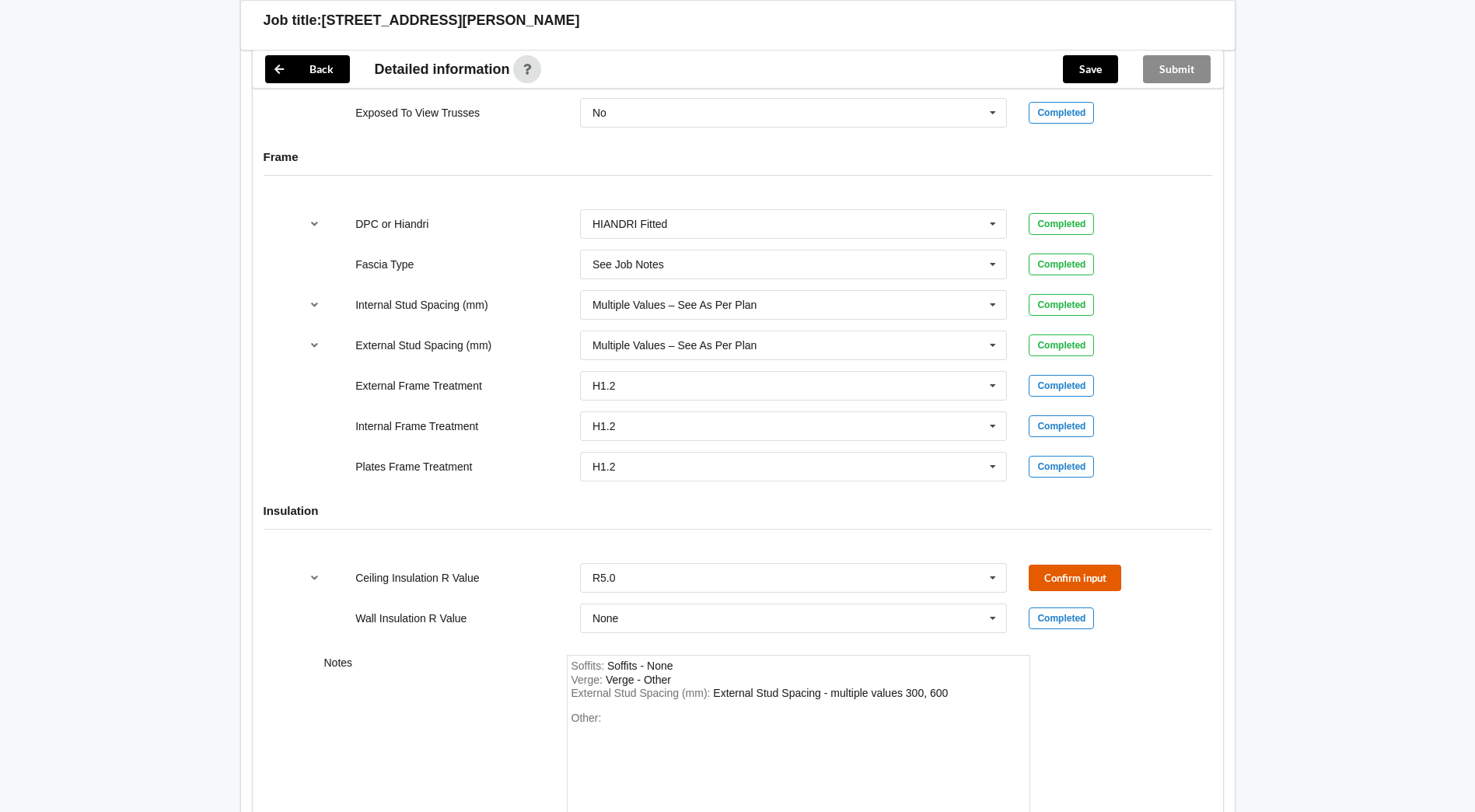
click at [1084, 586] on button "Confirm input" at bounding box center [1074, 577] width 92 height 26
click at [656, 713] on div "Other:" at bounding box center [798, 765] width 454 height 108
click at [1075, 579] on button "Confirm input" at bounding box center [1074, 577] width 92 height 26
click at [1083, 59] on button "Save" at bounding box center [1090, 70] width 56 height 28
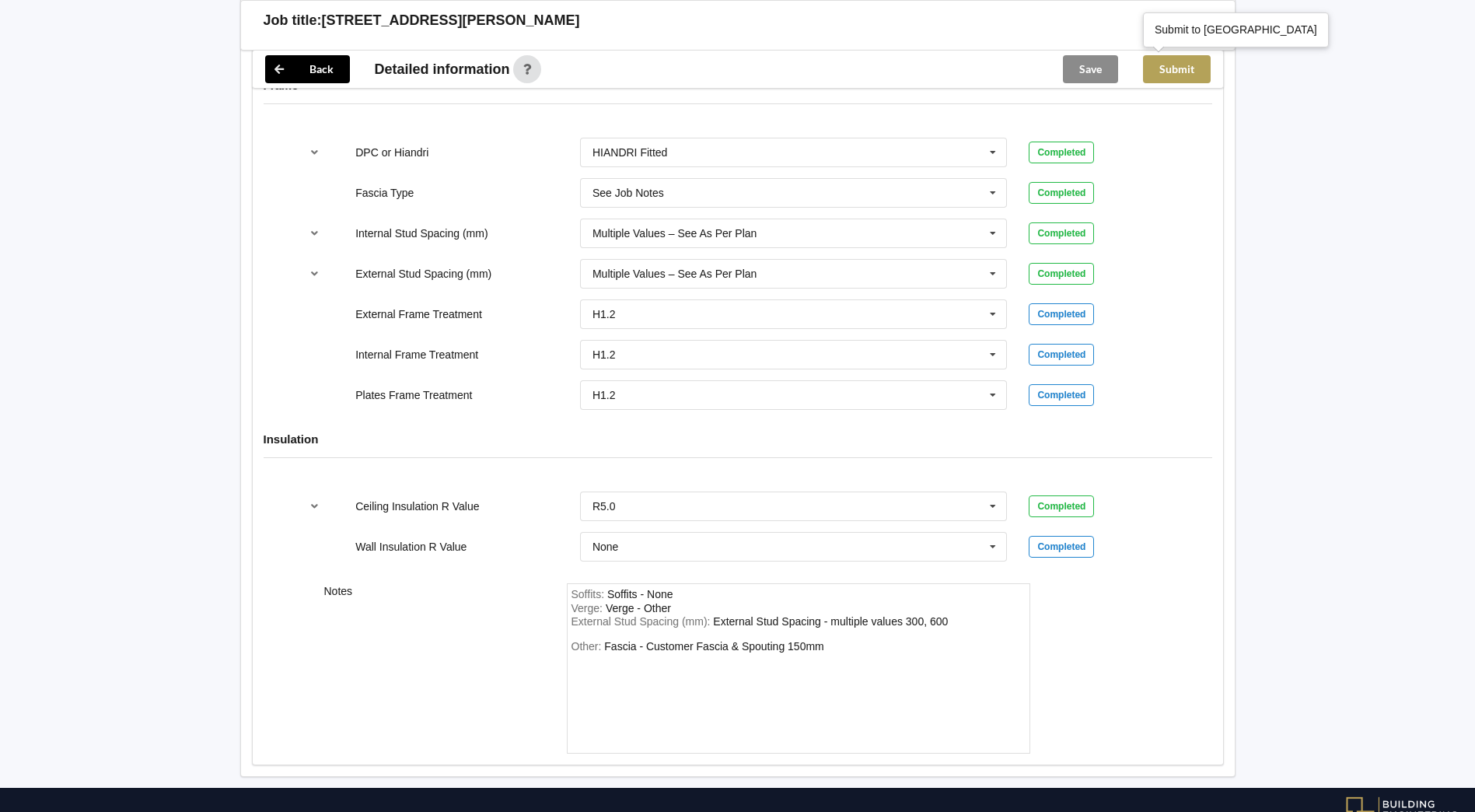
click at [1182, 70] on button "Submit" at bounding box center [1177, 70] width 68 height 28
